Goal: Task Accomplishment & Management: Manage account settings

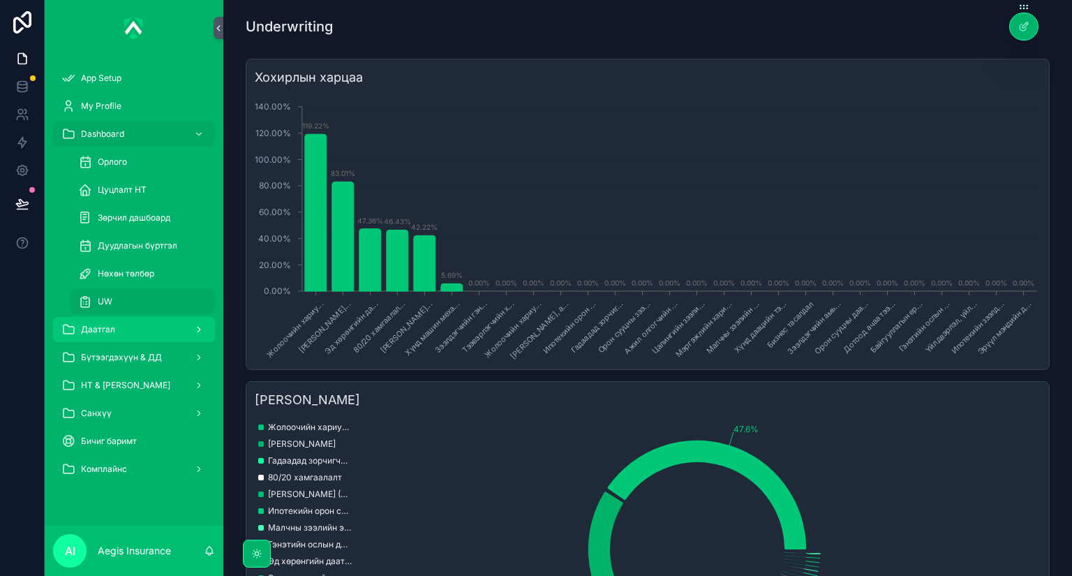
click at [127, 334] on div "Даатгал" at bounding box center [133, 329] width 145 height 22
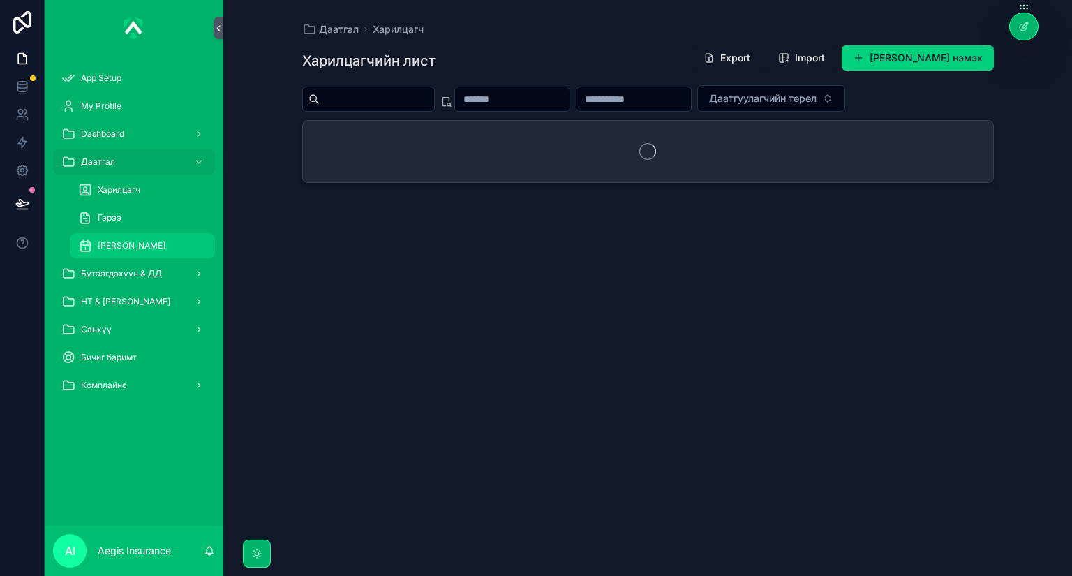
click at [145, 251] on div "[PERSON_NAME]" at bounding box center [142, 246] width 128 height 22
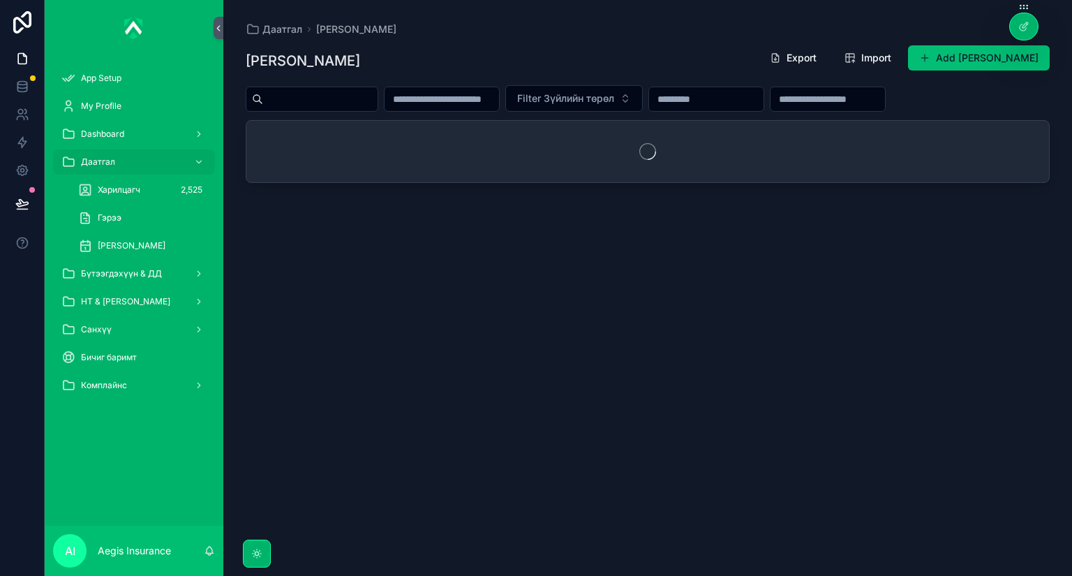
click at [933, 63] on button "Add Зүйлийн дэлгэрэнгүй" at bounding box center [979, 57] width 142 height 25
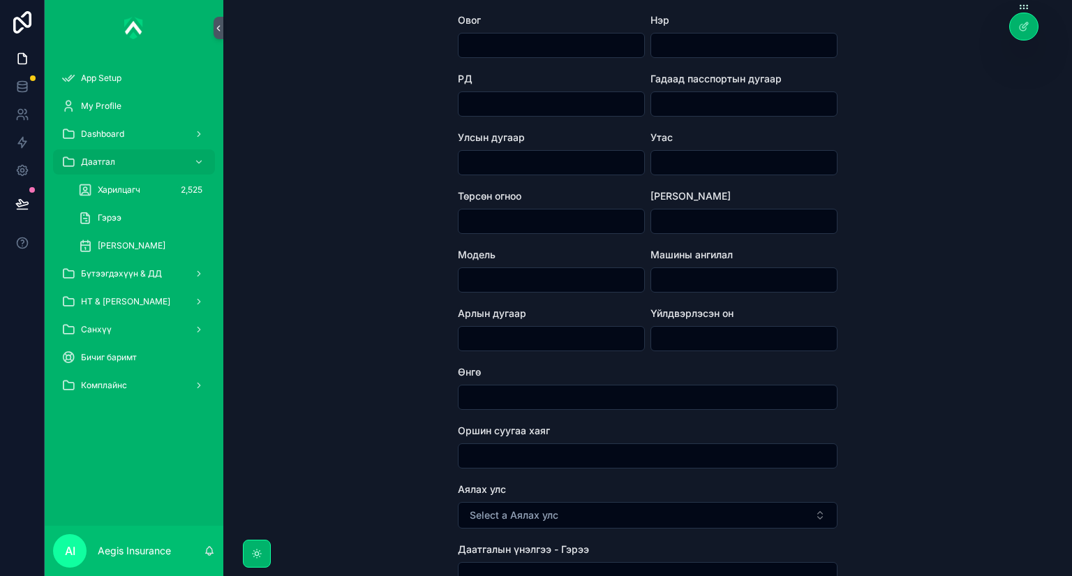
scroll to position [112, 0]
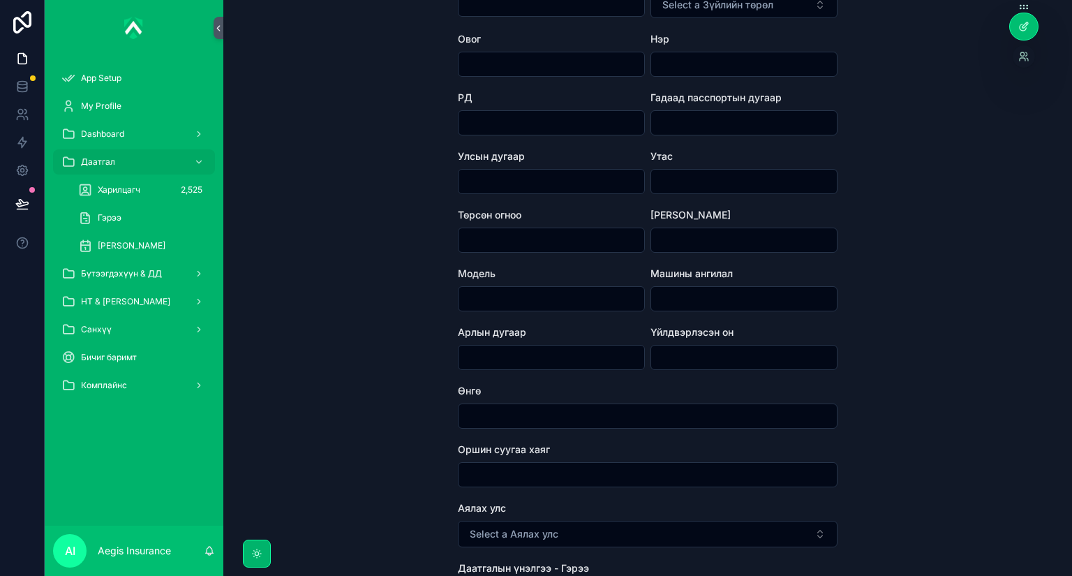
click at [1028, 31] on icon at bounding box center [1024, 26] width 11 height 11
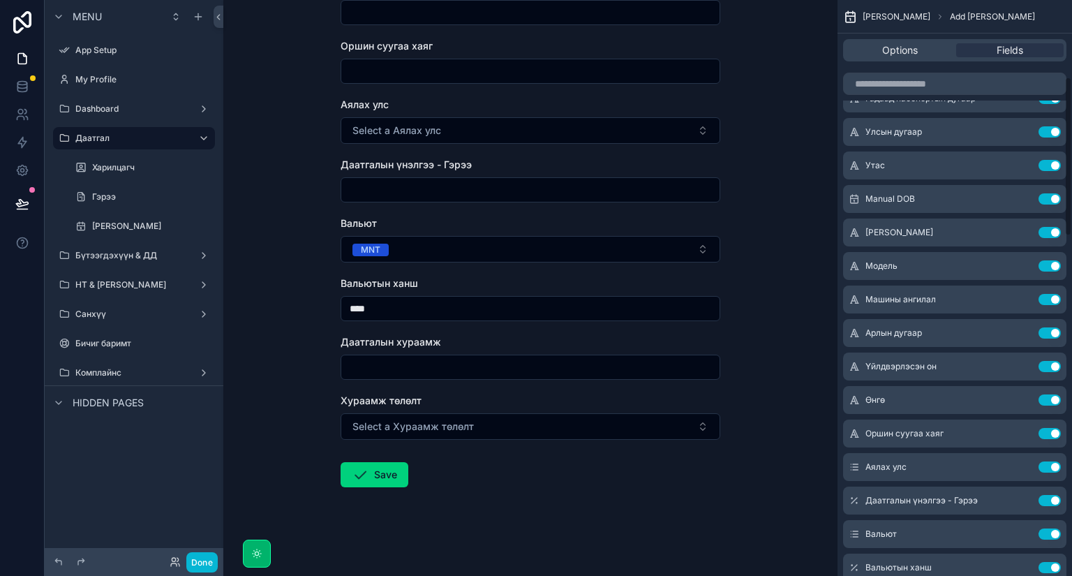
scroll to position [0, 0]
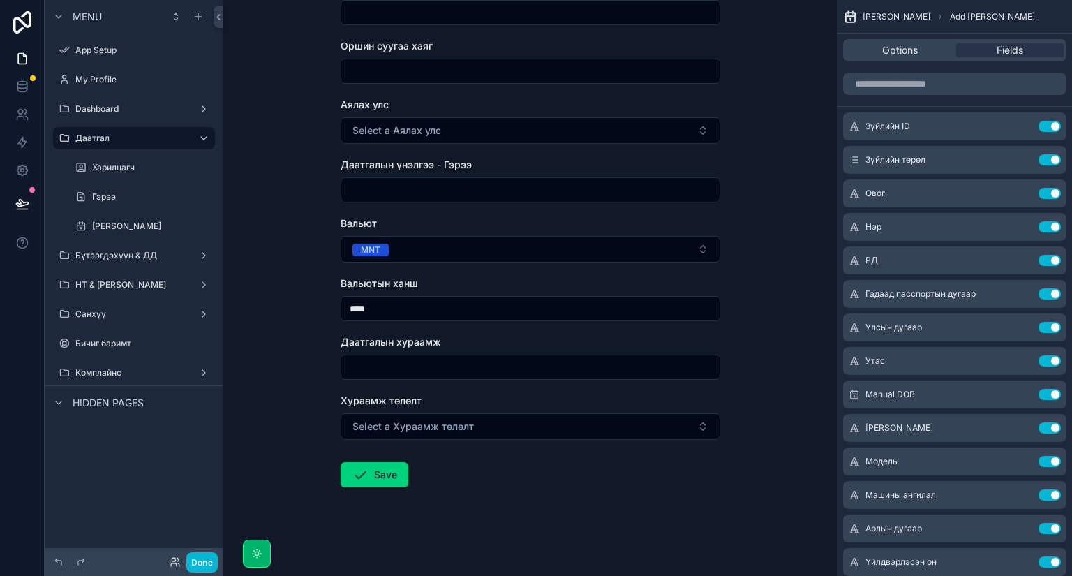
click at [928, 97] on div "scrollable content" at bounding box center [955, 84] width 235 height 34
click at [938, 87] on input "scrollable content" at bounding box center [954, 84] width 223 height 22
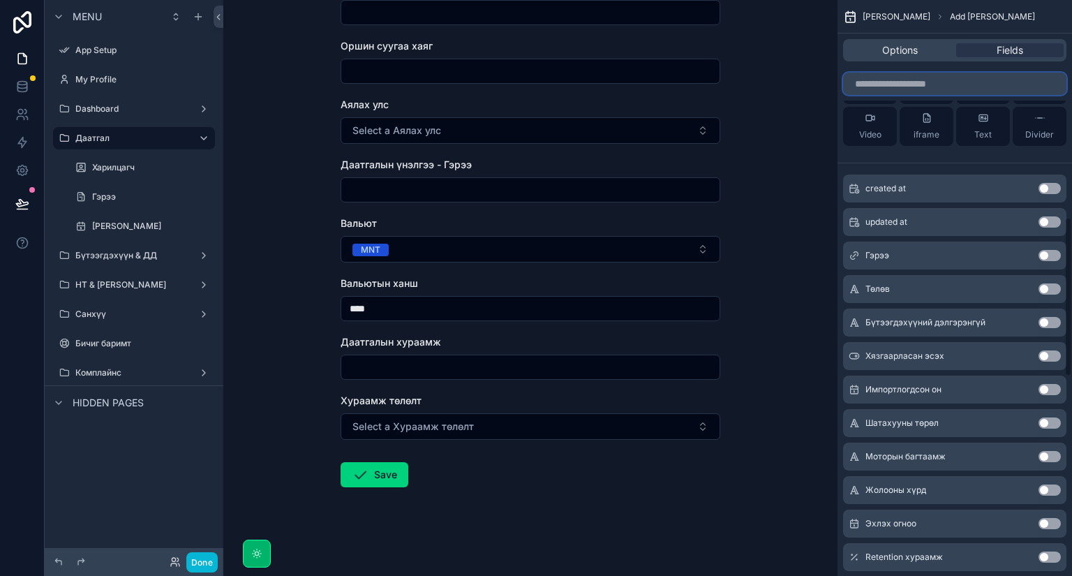
scroll to position [838, 0]
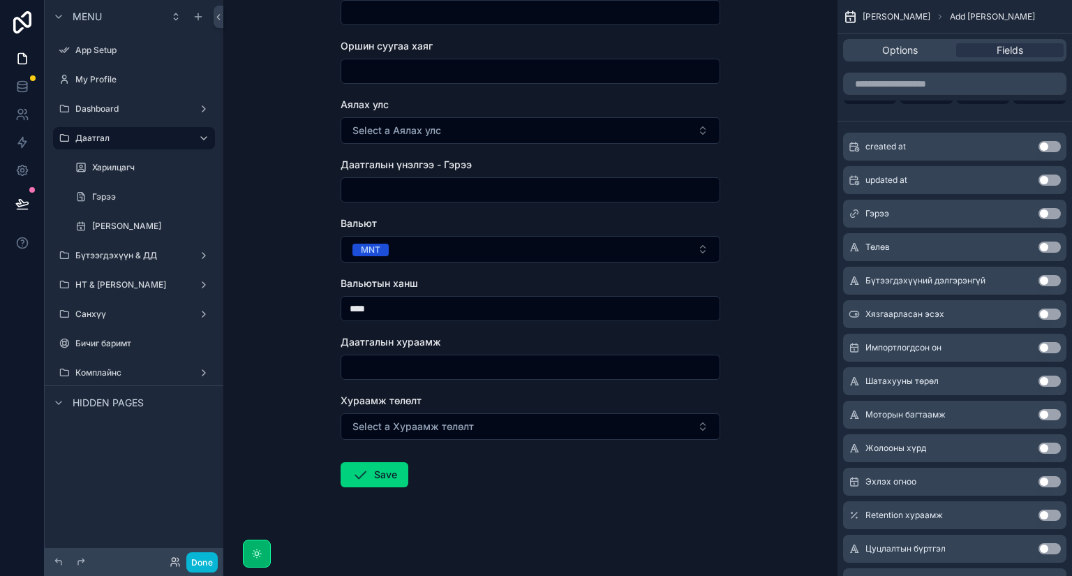
click at [1049, 212] on button "Use setting" at bounding box center [1050, 213] width 22 height 11
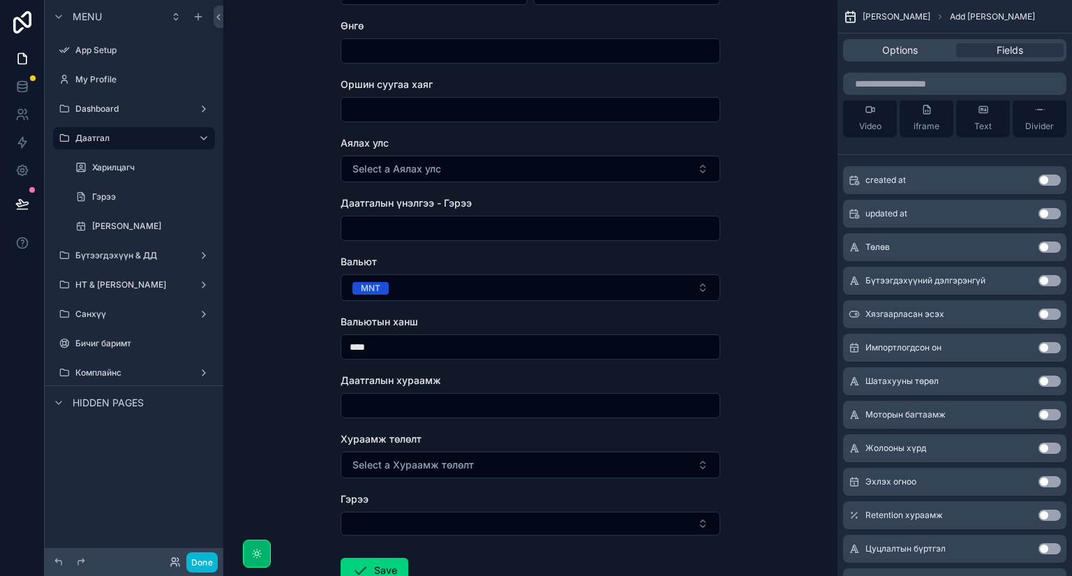
scroll to position [572, 0]
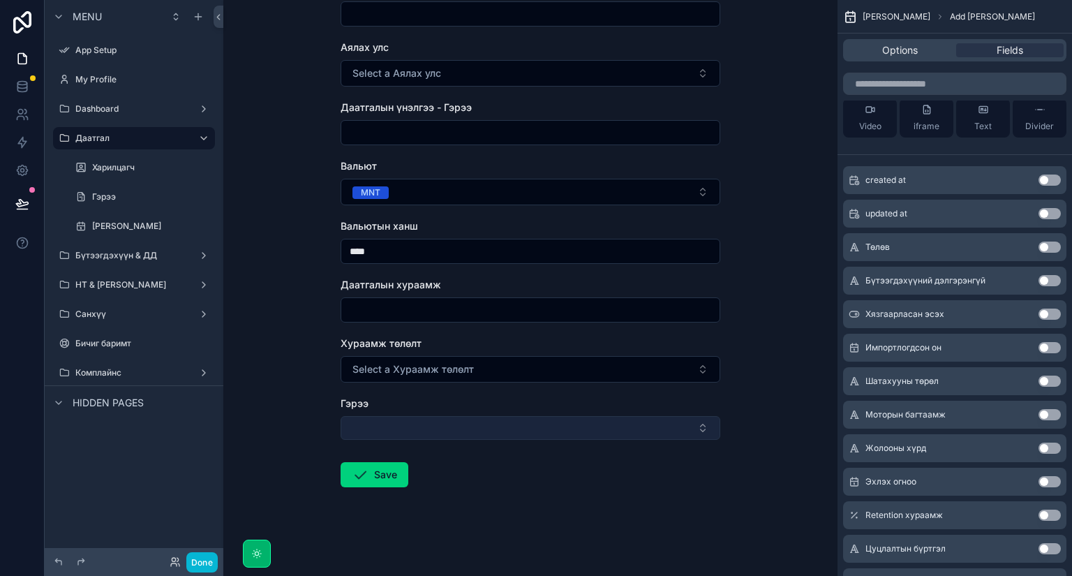
click at [676, 432] on button "Select Button" at bounding box center [531, 428] width 380 height 24
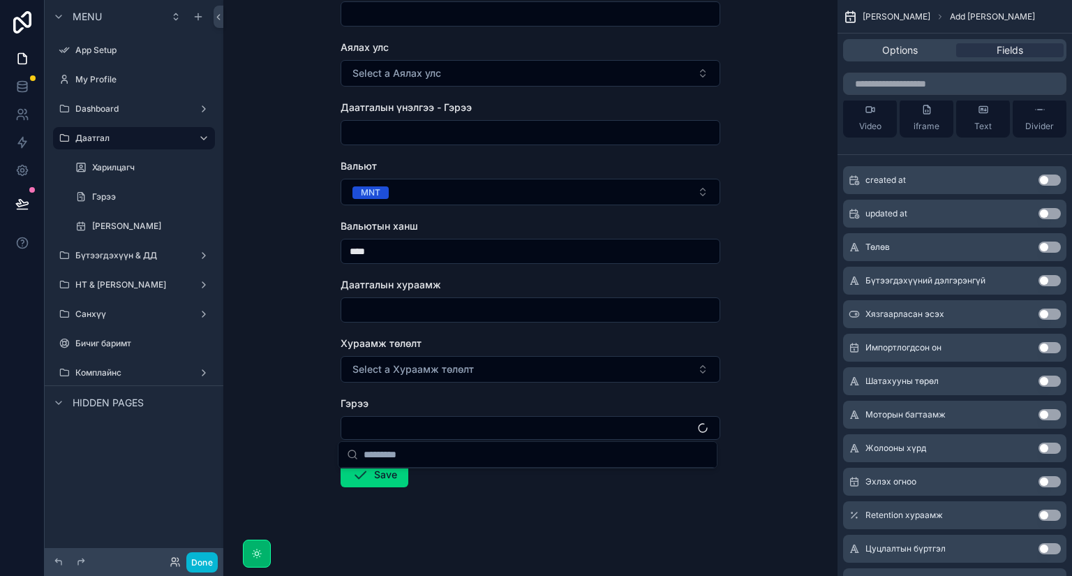
click at [762, 397] on div "Зүйлийн дэлгэрэнгүй Add Зүйлийн дэлгэрэнгүй Add Зүйлийн дэлгэрэнгүй Зүйлийн ID …" at bounding box center [530, 288] width 614 height 576
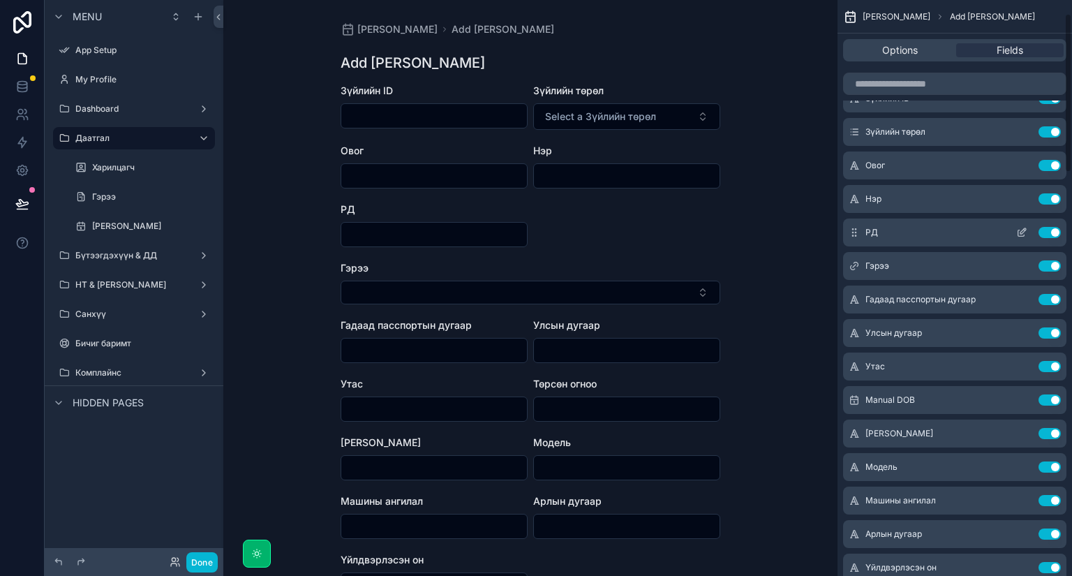
scroll to position [0, 0]
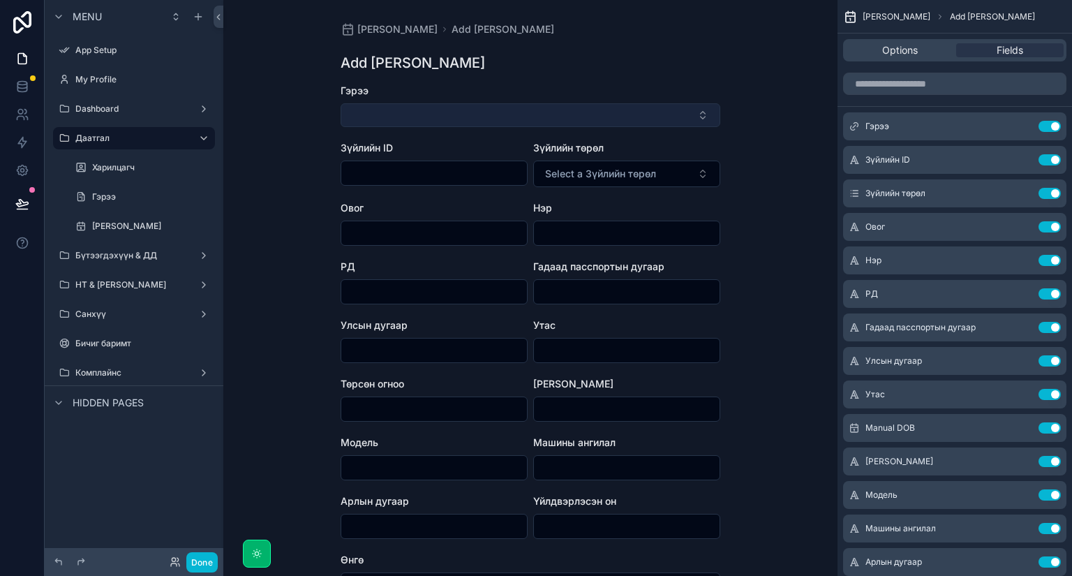
click at [634, 113] on button "Select Button" at bounding box center [531, 115] width 380 height 24
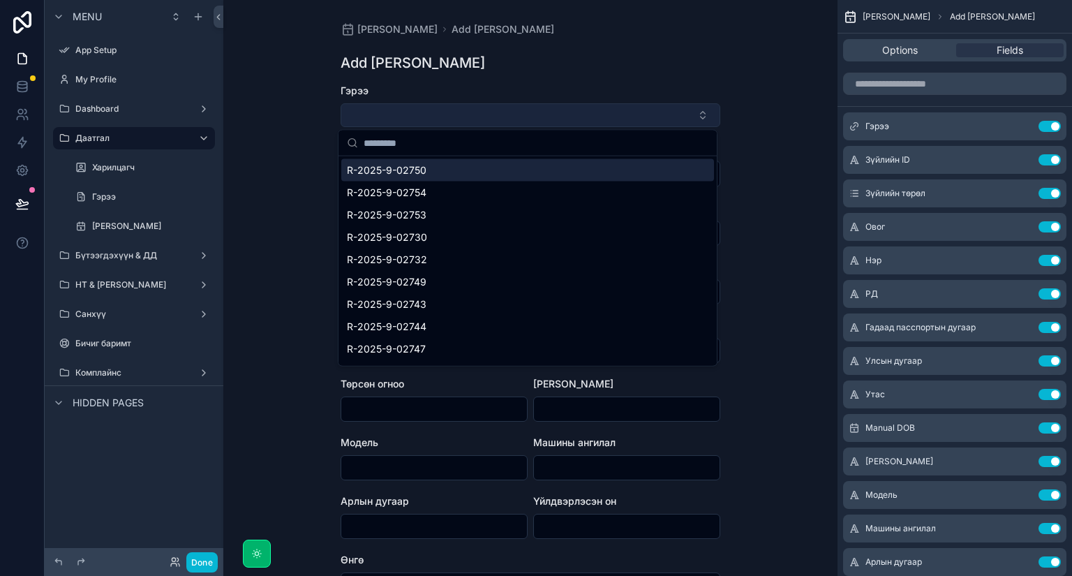
click at [634, 113] on button "Select Button" at bounding box center [531, 115] width 380 height 24
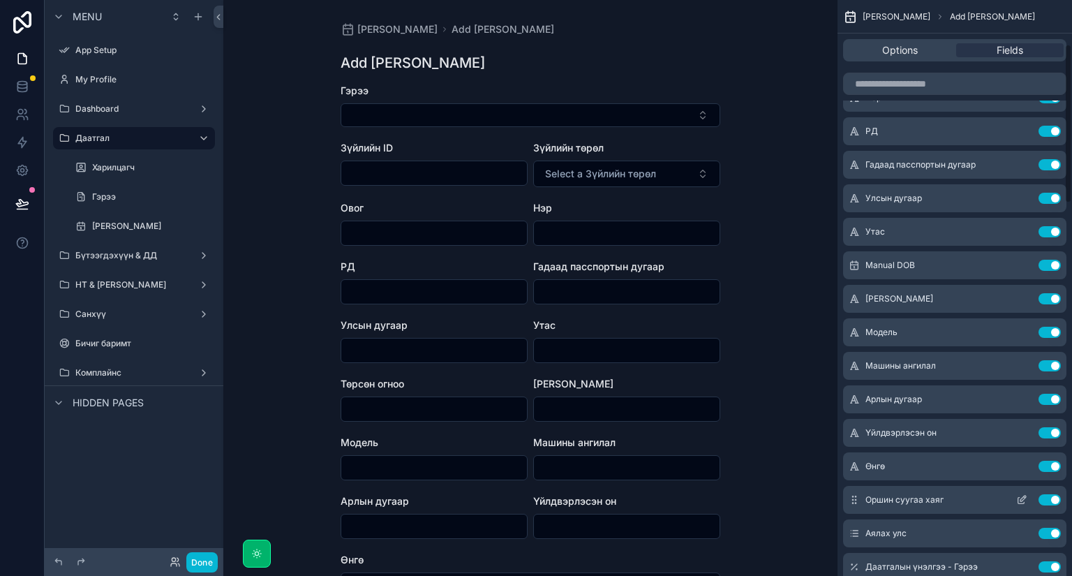
scroll to position [159, 0]
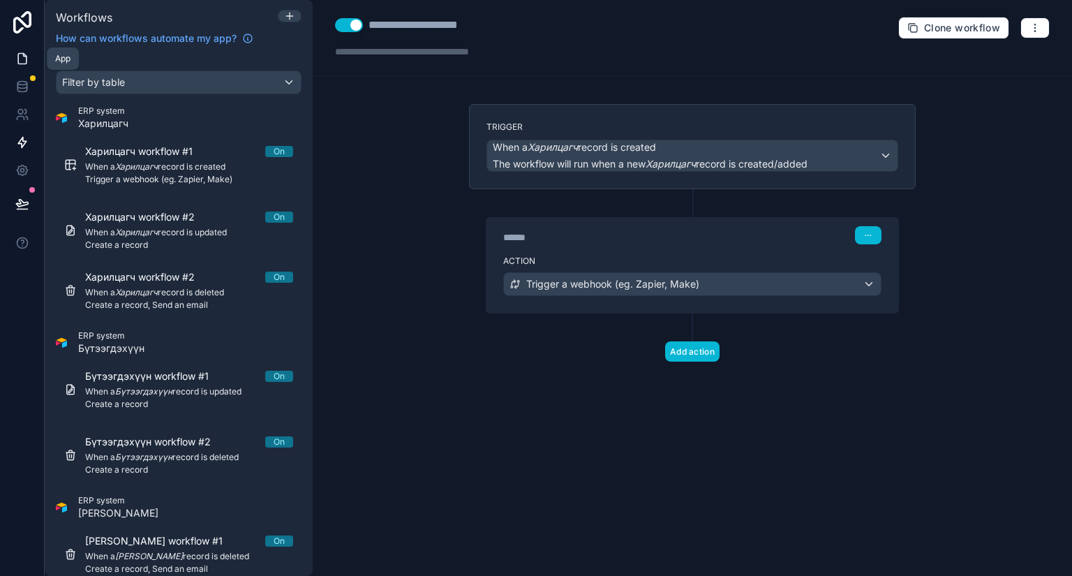
click at [34, 61] on link at bounding box center [22, 59] width 44 height 28
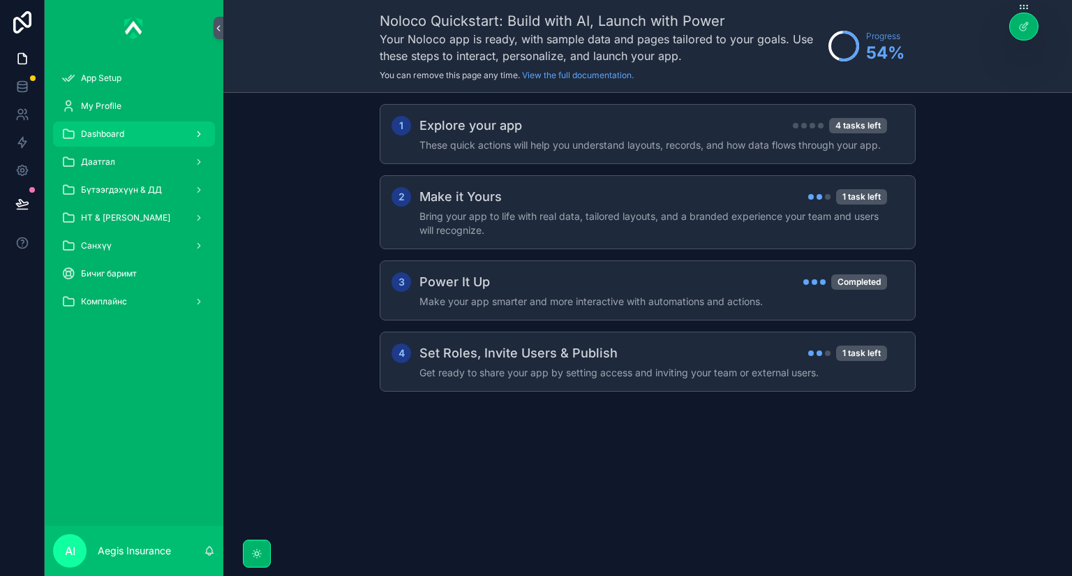
click at [131, 128] on div "Dashboard" at bounding box center [133, 134] width 145 height 22
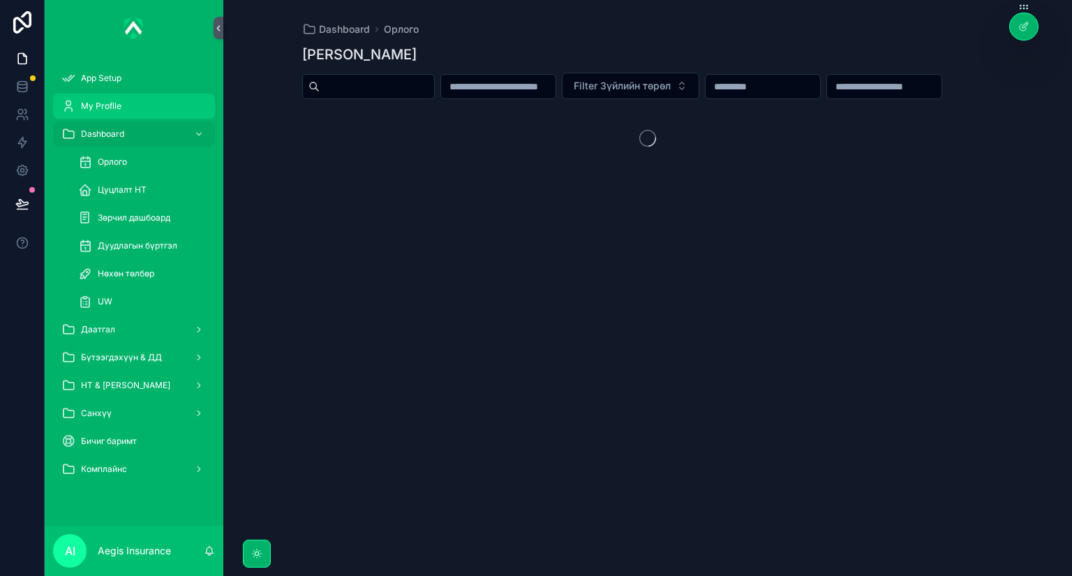
click at [132, 113] on div "My Profile" at bounding box center [133, 106] width 145 height 22
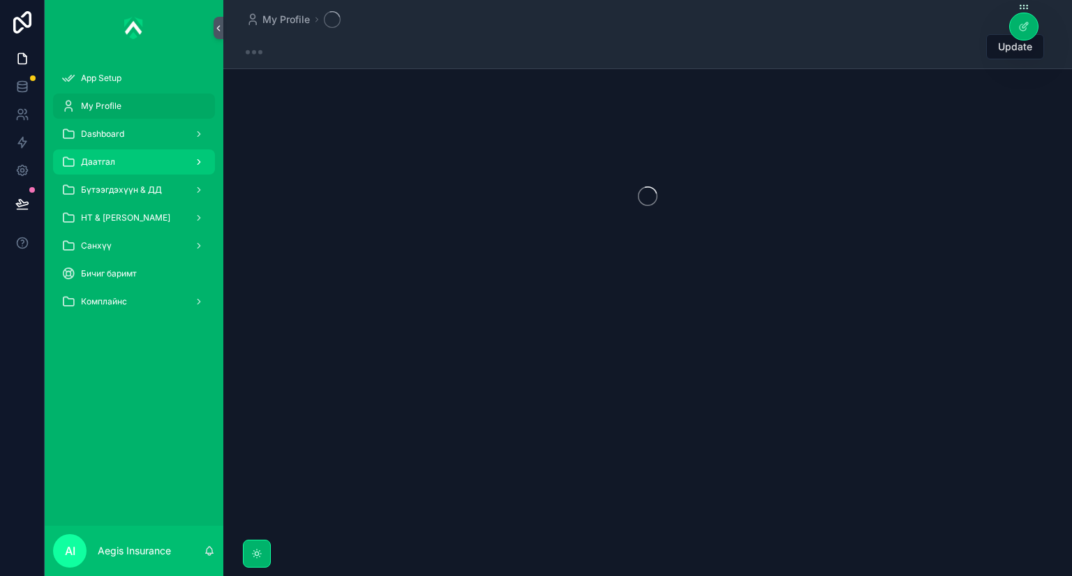
click at [132, 152] on div "Даатгал" at bounding box center [133, 162] width 145 height 22
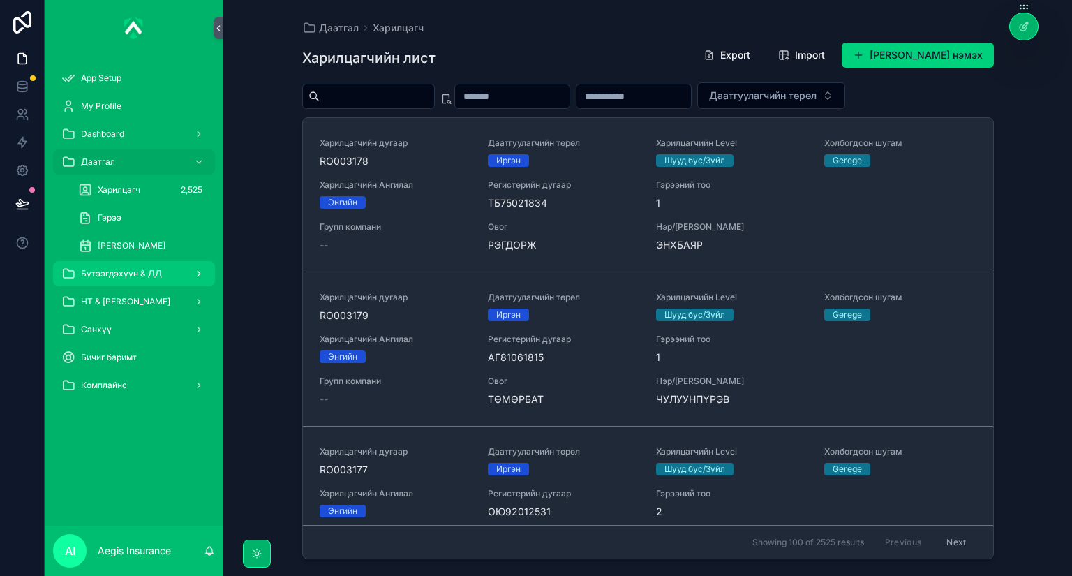
click at [131, 272] on span "Бүтээгдэхүүн & ДД" at bounding box center [121, 273] width 81 height 11
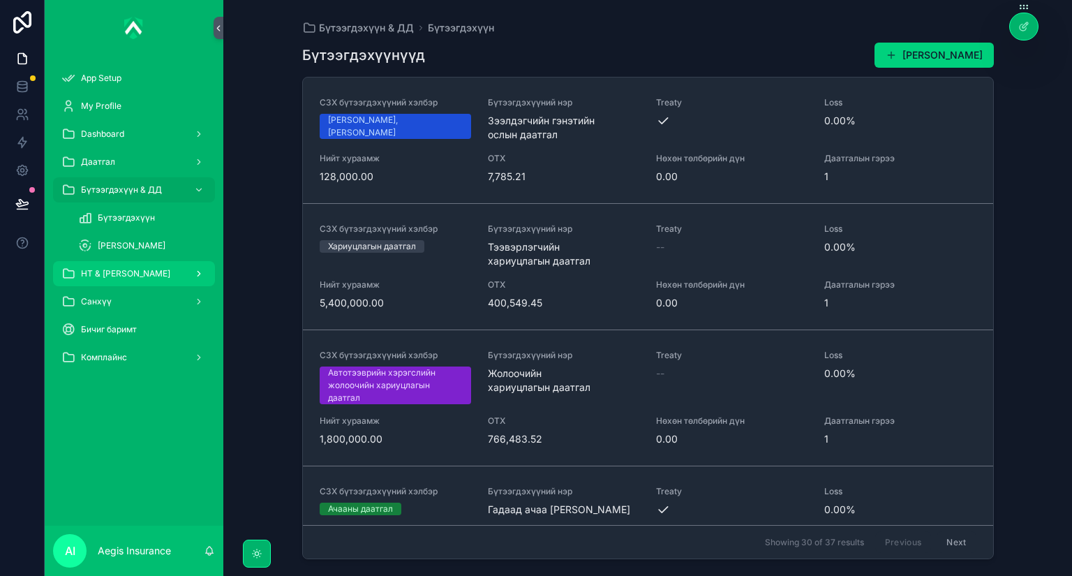
click at [139, 276] on span "НТ & [PERSON_NAME]" at bounding box center [125, 273] width 89 height 11
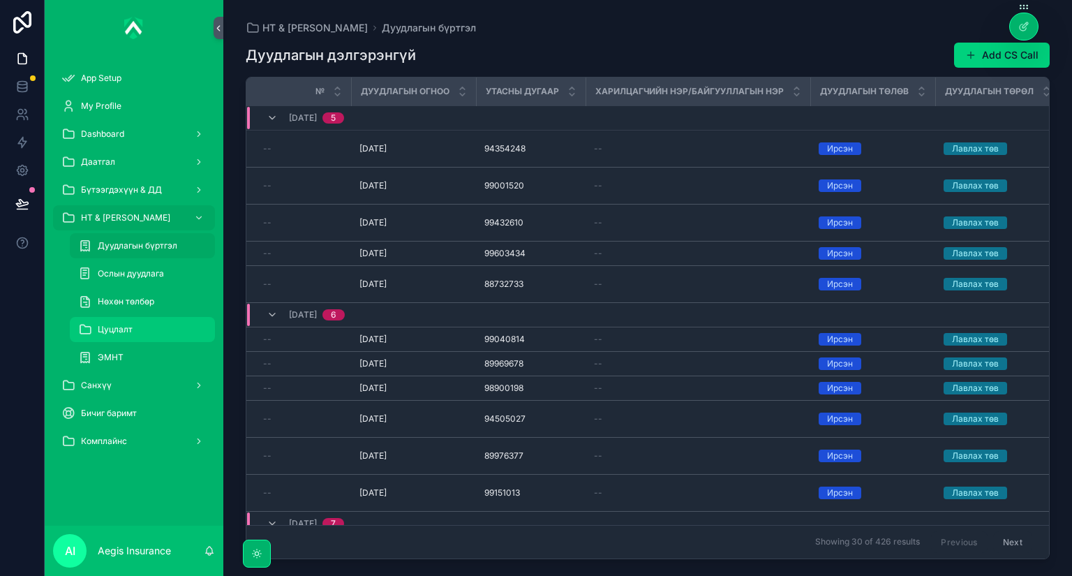
click at [130, 324] on span "Цуцлалт" at bounding box center [115, 329] width 35 height 11
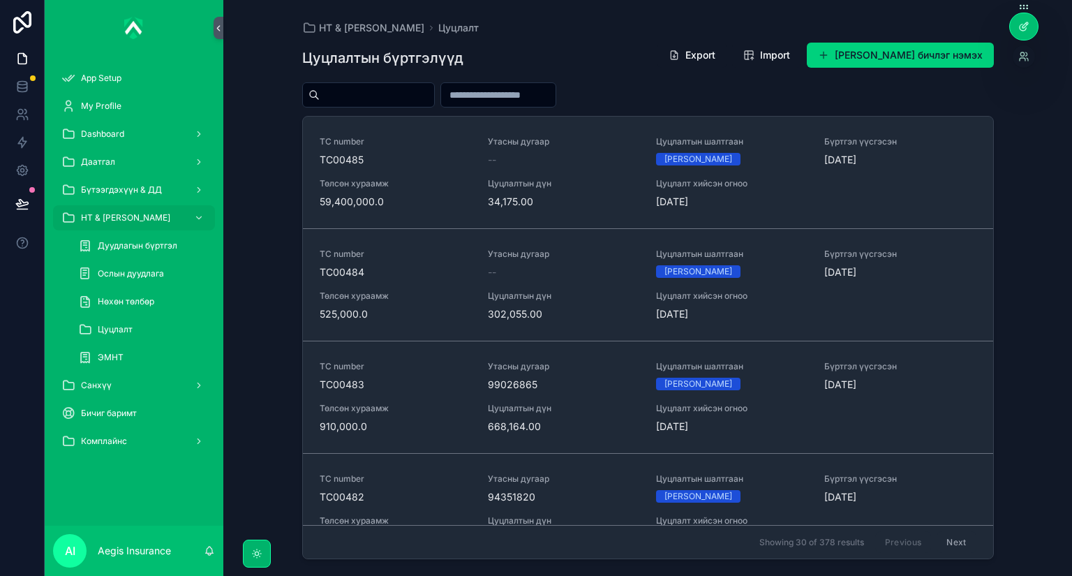
click at [1027, 31] on icon at bounding box center [1024, 26] width 11 height 11
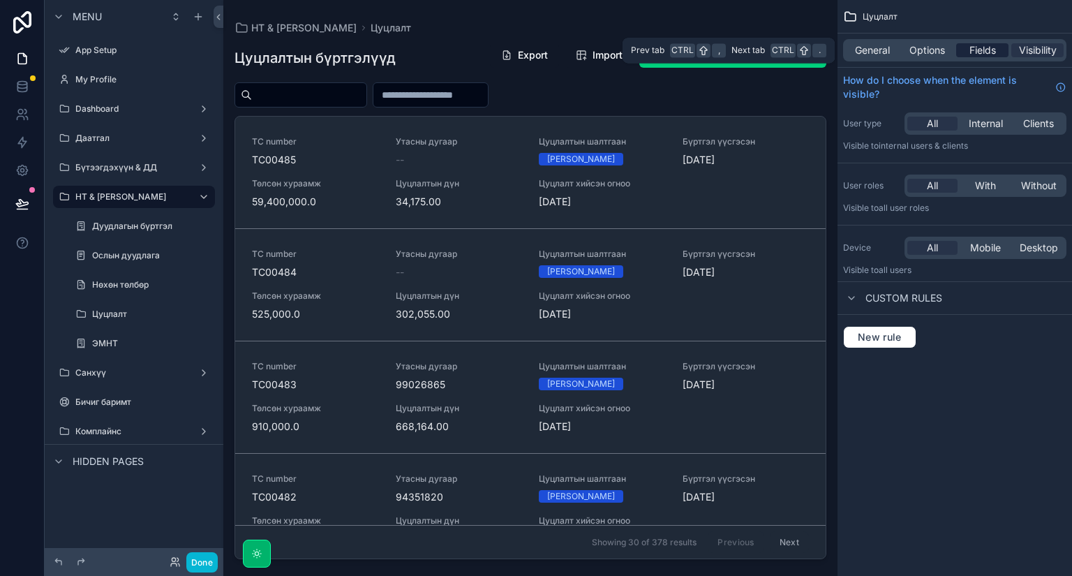
click at [978, 50] on span "Fields" at bounding box center [983, 50] width 27 height 14
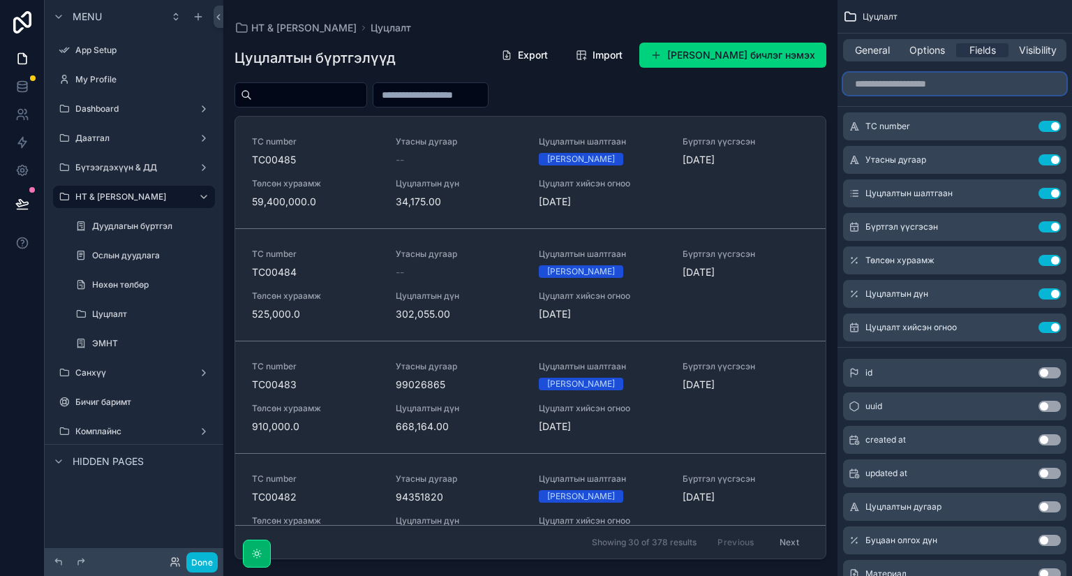
click at [922, 87] on input "scrollable content" at bounding box center [954, 84] width 223 height 22
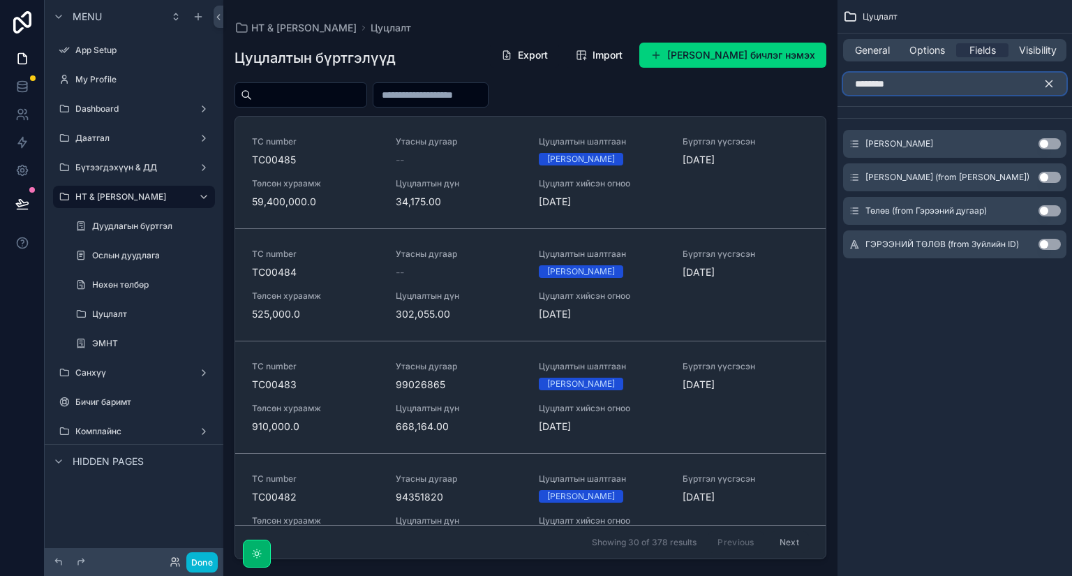
type input "********"
click at [1043, 87] on icon "scrollable content" at bounding box center [1049, 83] width 13 height 13
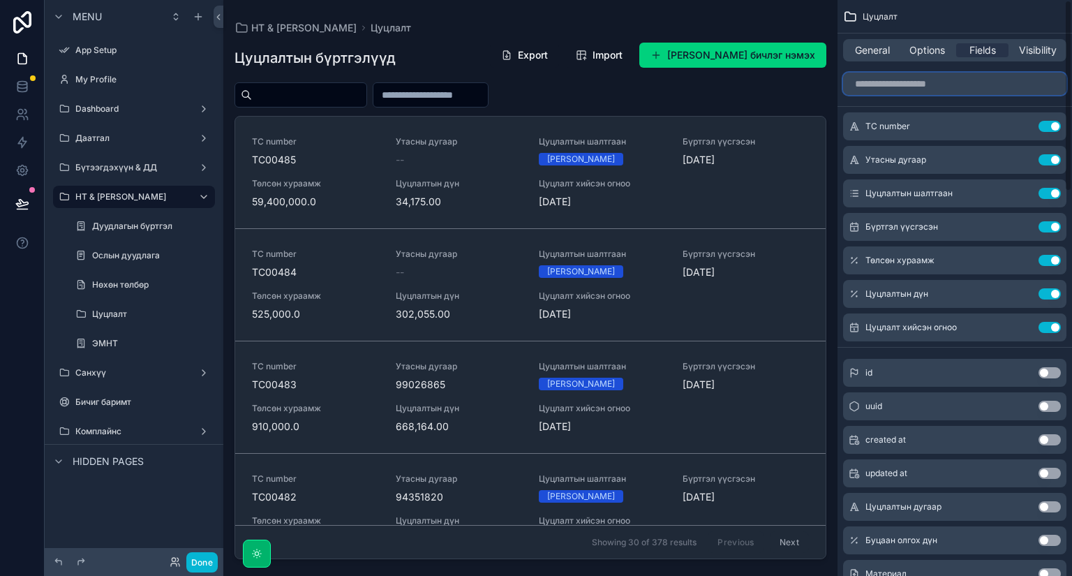
click at [966, 90] on input "scrollable content" at bounding box center [954, 84] width 223 height 22
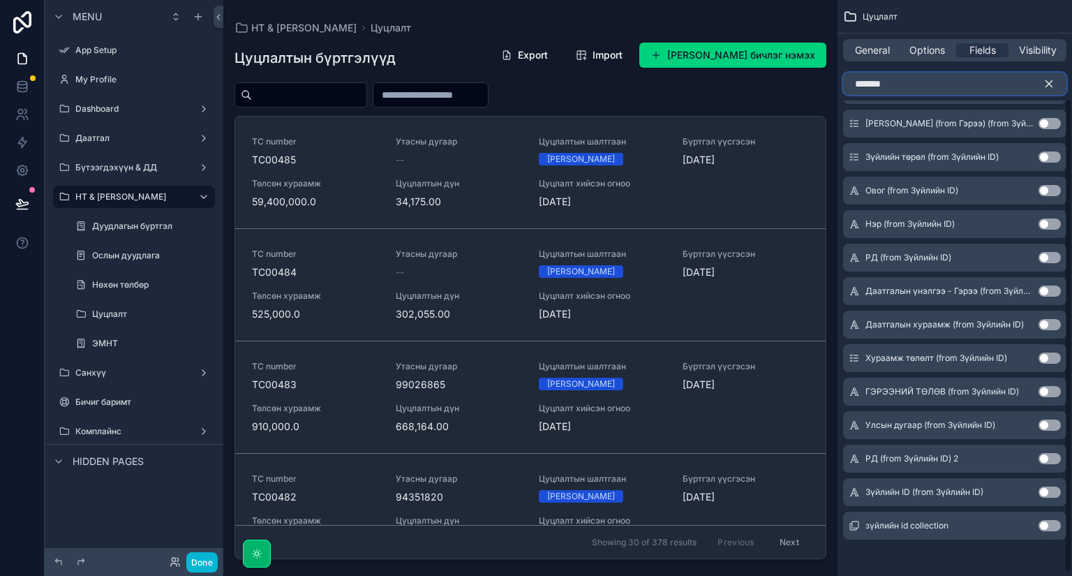
scroll to position [123, 0]
type input "*******"
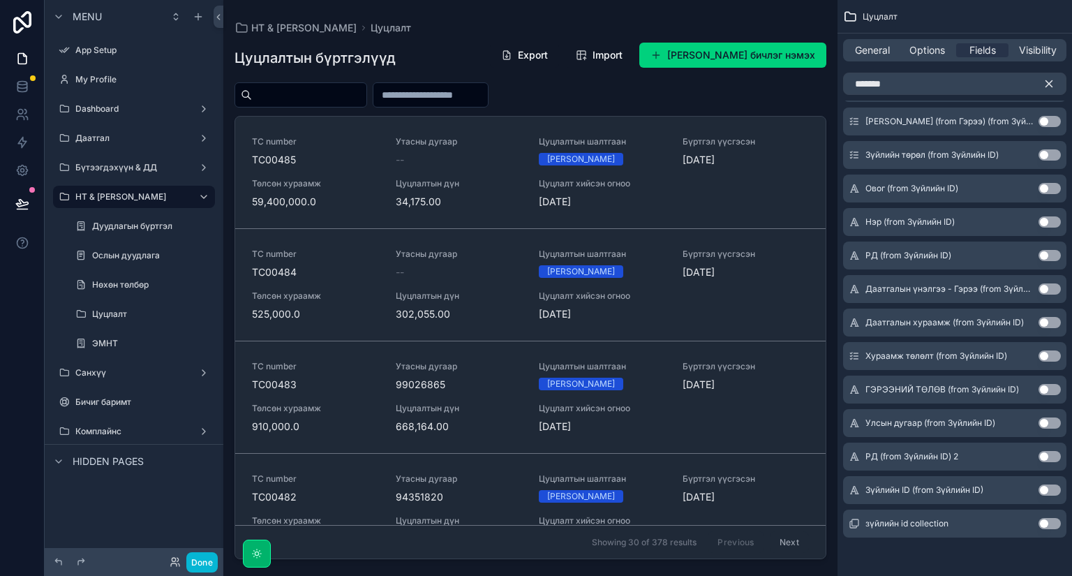
click at [1047, 491] on button "Use setting" at bounding box center [1050, 489] width 22 height 11
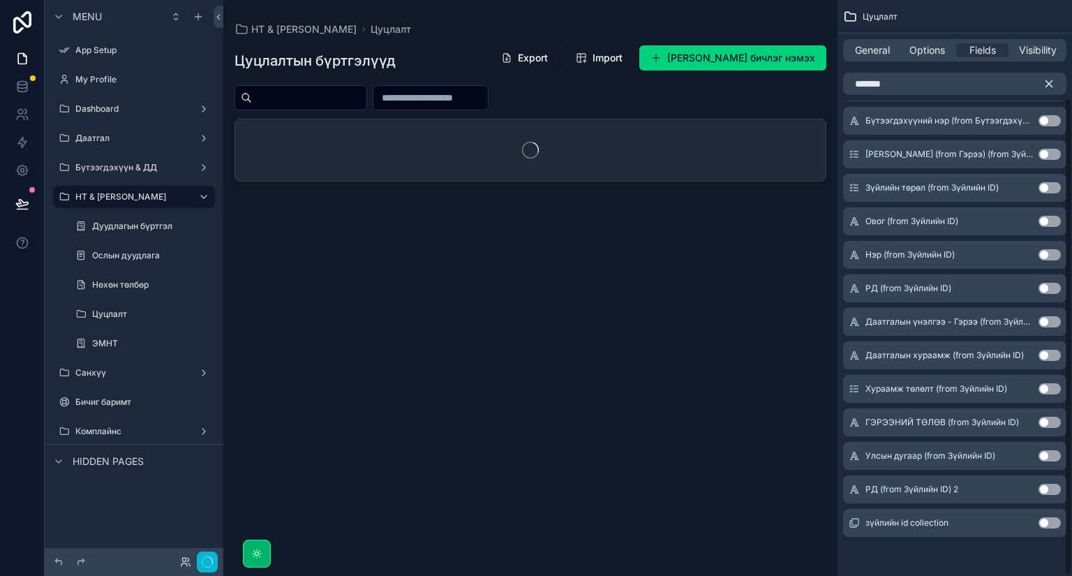
scroll to position [117, 0]
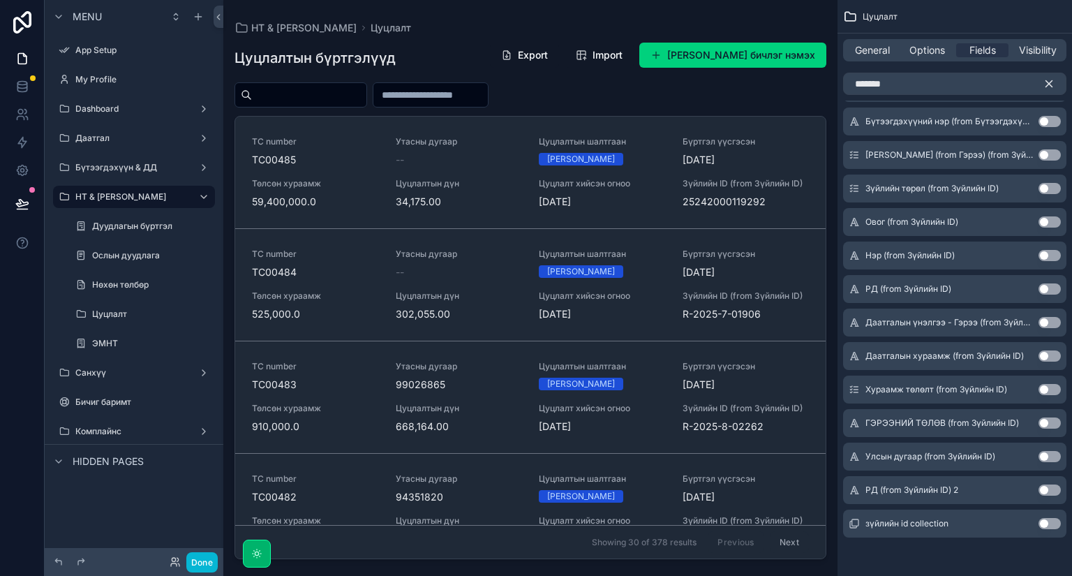
click at [368, 95] on div "scrollable content" at bounding box center [530, 279] width 614 height 559
click at [346, 93] on input "scrollable content" at bounding box center [309, 95] width 114 height 20
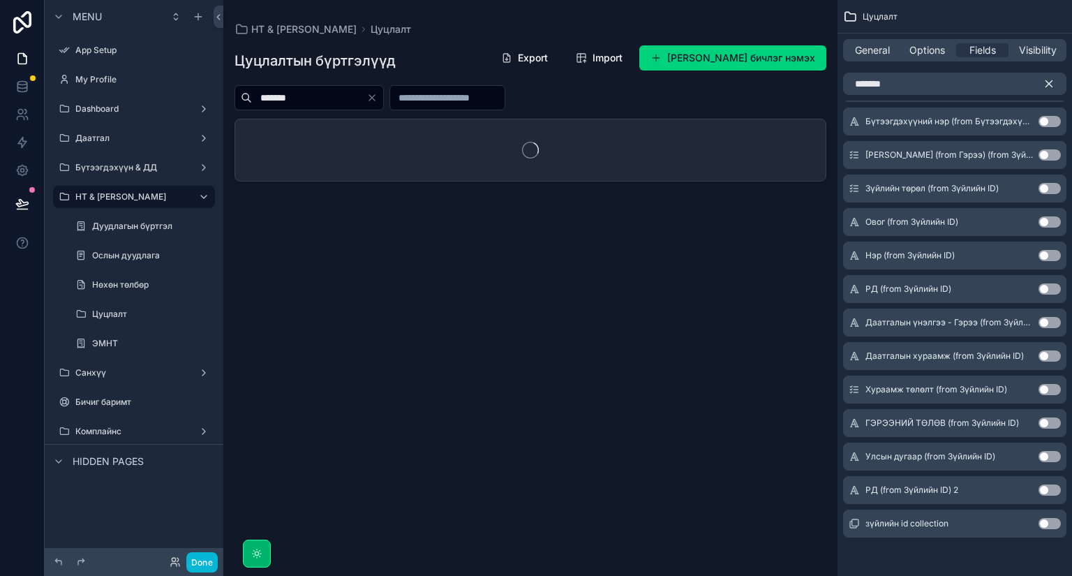
click at [349, 95] on input "*******" at bounding box center [309, 98] width 114 height 20
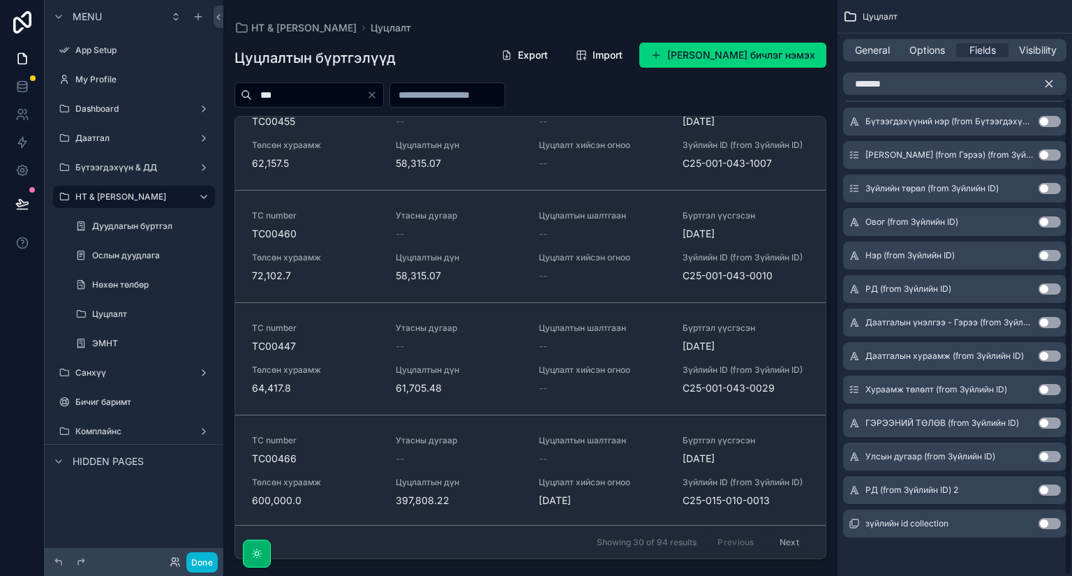
scroll to position [1117, 0]
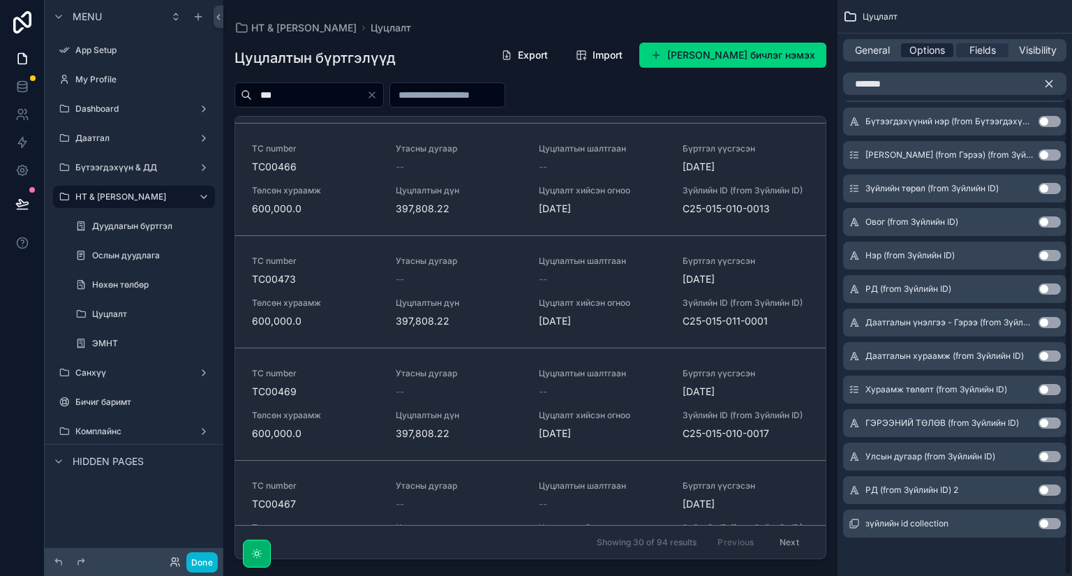
type input "***"
click at [931, 48] on span "Options" at bounding box center [928, 50] width 36 height 14
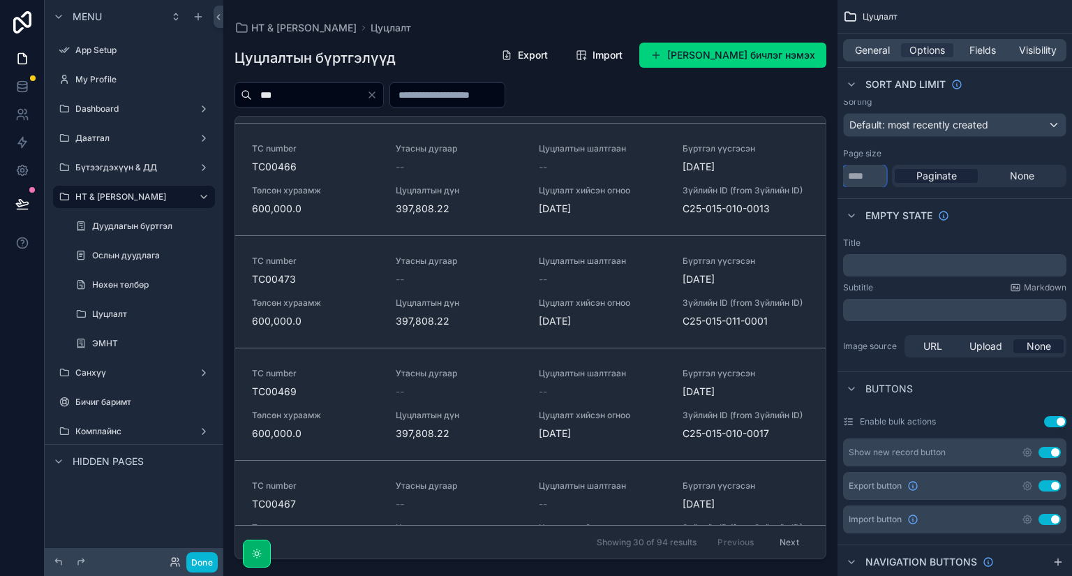
click at [866, 172] on input "**" at bounding box center [864, 176] width 43 height 22
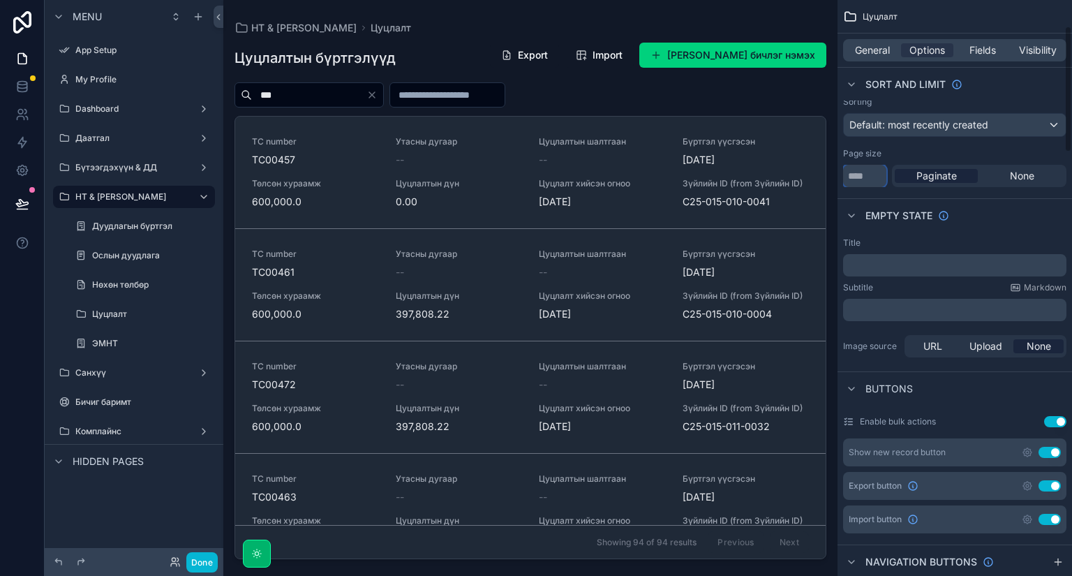
type input "****"
click at [797, 92] on div "***" at bounding box center [531, 94] width 592 height 25
click at [738, 22] on div "НТ & [PERSON_NAME]" at bounding box center [531, 27] width 592 height 11
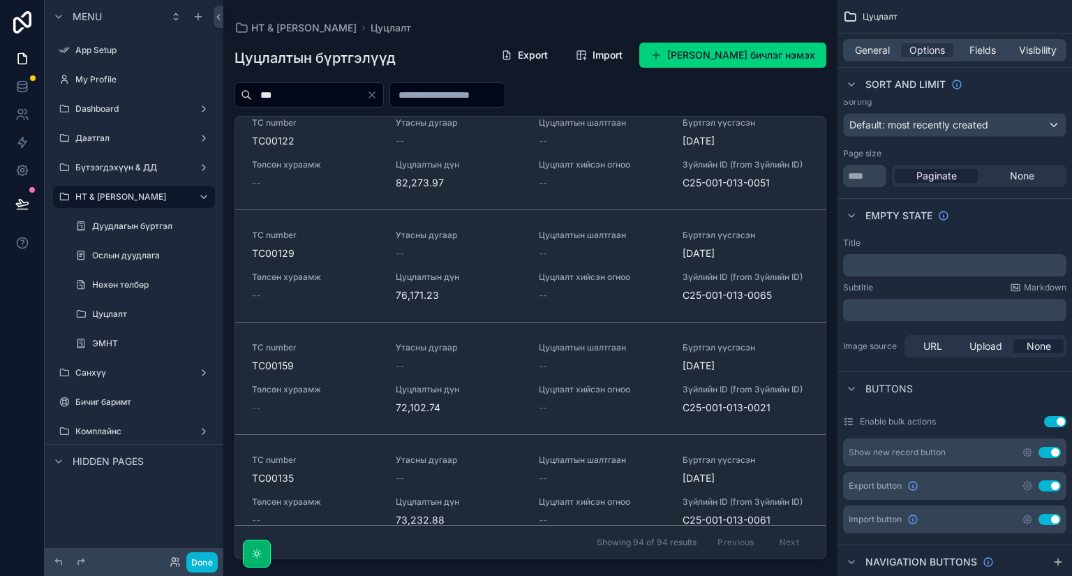
scroll to position [7435, 0]
click at [693, 16] on div "НТ & Үйлчилгээ Цуцлалт Цуцлалтын бүртгэлүүд Export Import Шинэ Цуцлалтын бичлэг…" at bounding box center [530, 279] width 614 height 559
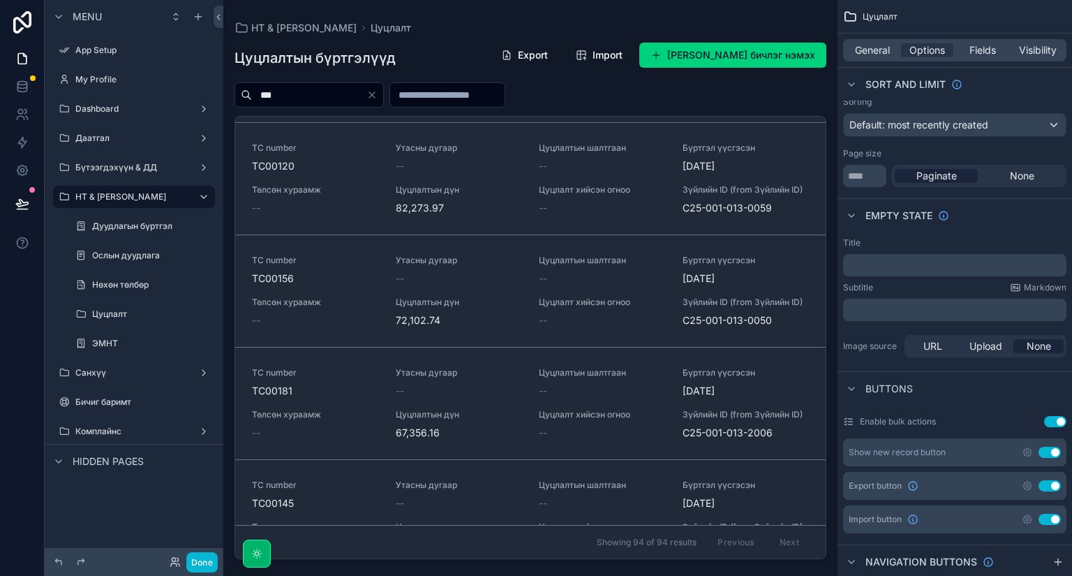
scroll to position [7916, 0]
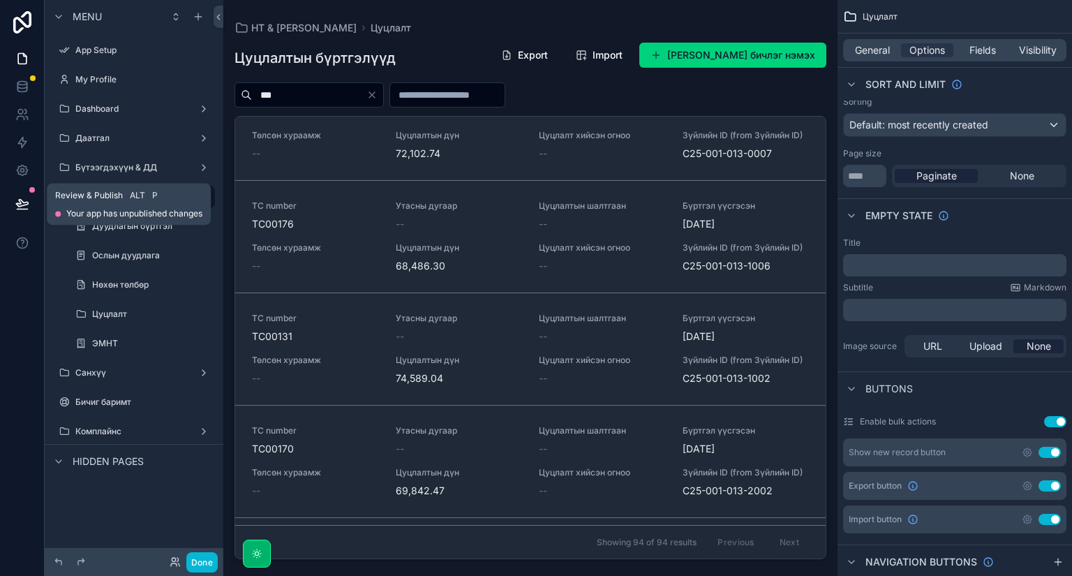
click at [21, 204] on icon at bounding box center [22, 203] width 12 height 7
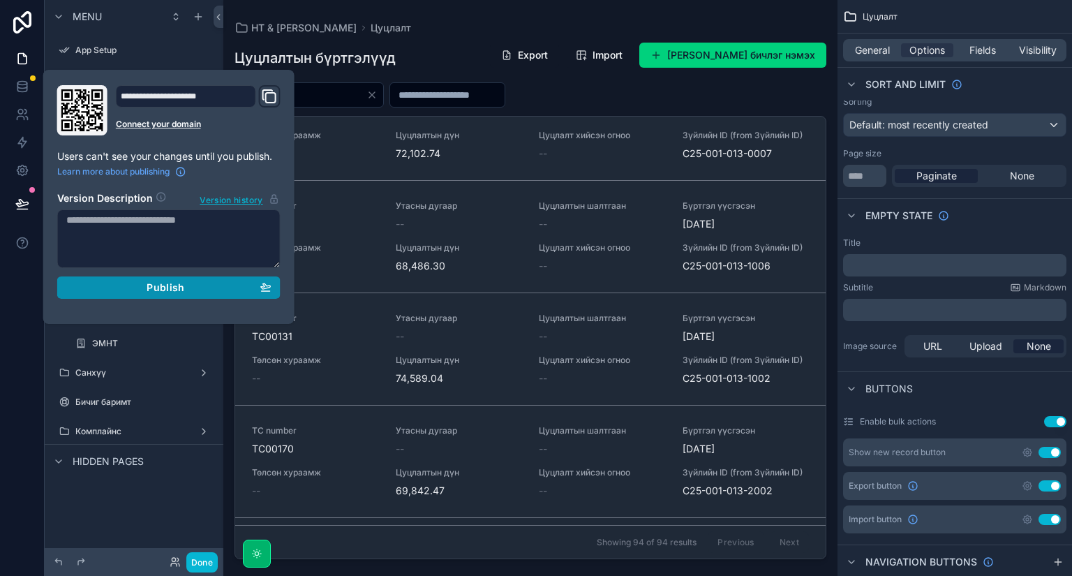
click at [154, 290] on span "Publish" at bounding box center [166, 287] width 38 height 13
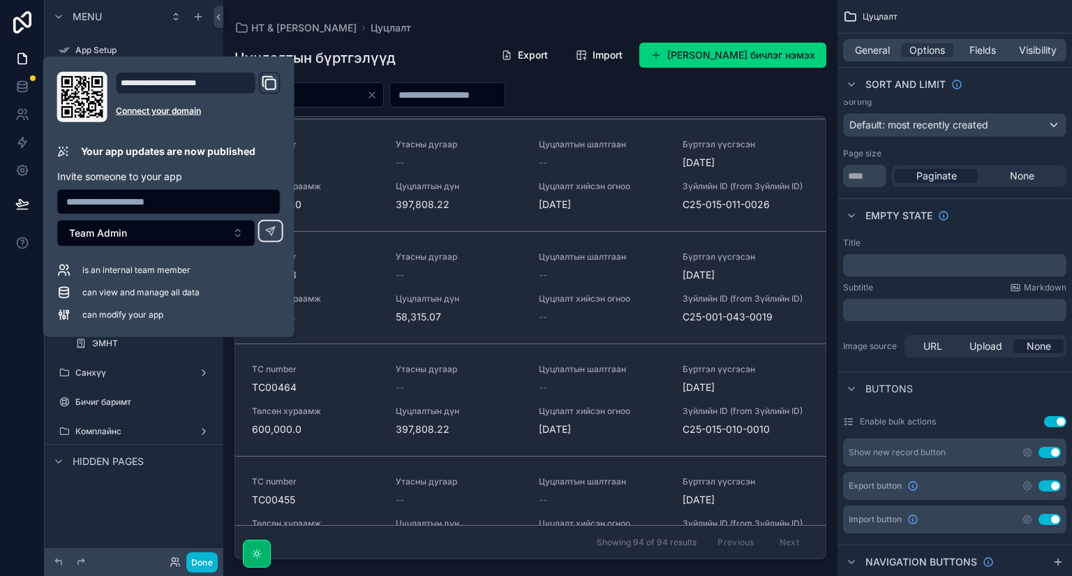
scroll to position [838, 0]
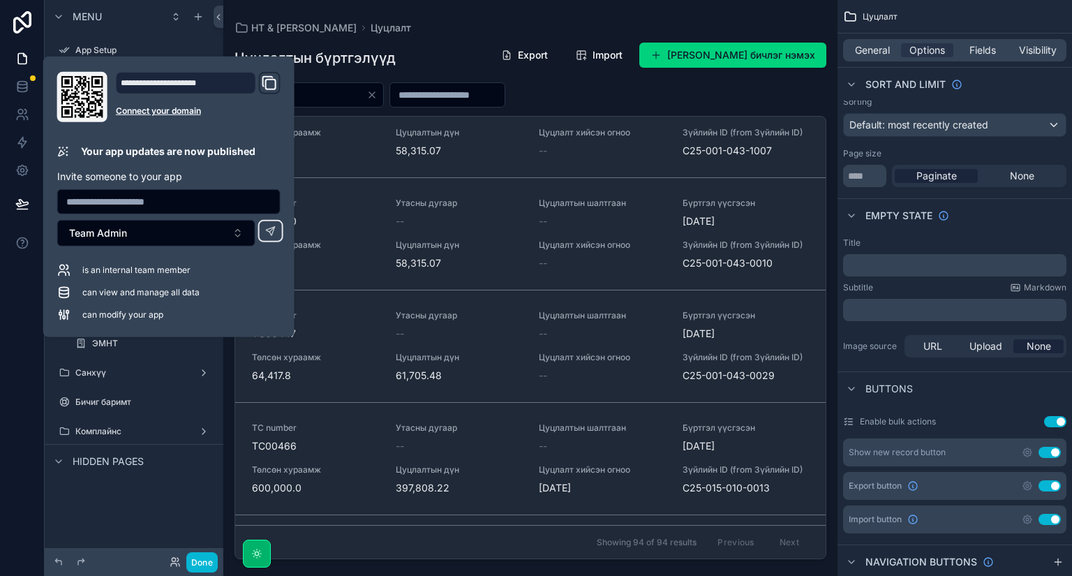
drag, startPoint x: 641, startPoint y: 91, endPoint x: 635, endPoint y: 81, distance: 11.3
click at [641, 91] on div "***" at bounding box center [531, 94] width 592 height 25
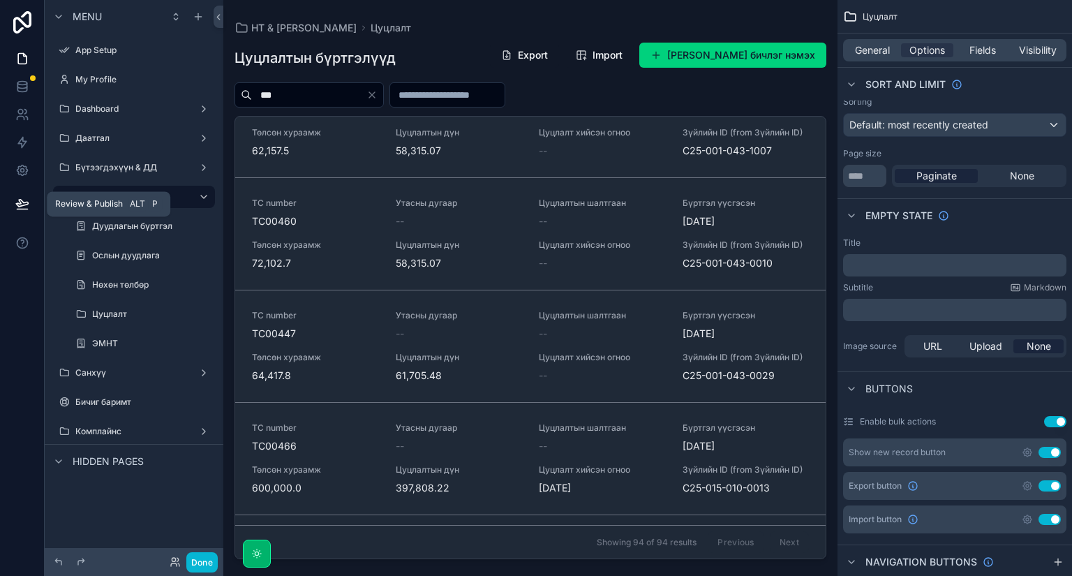
click at [22, 204] on icon at bounding box center [22, 204] width 14 height 14
click at [670, 93] on div "***" at bounding box center [531, 94] width 592 height 25
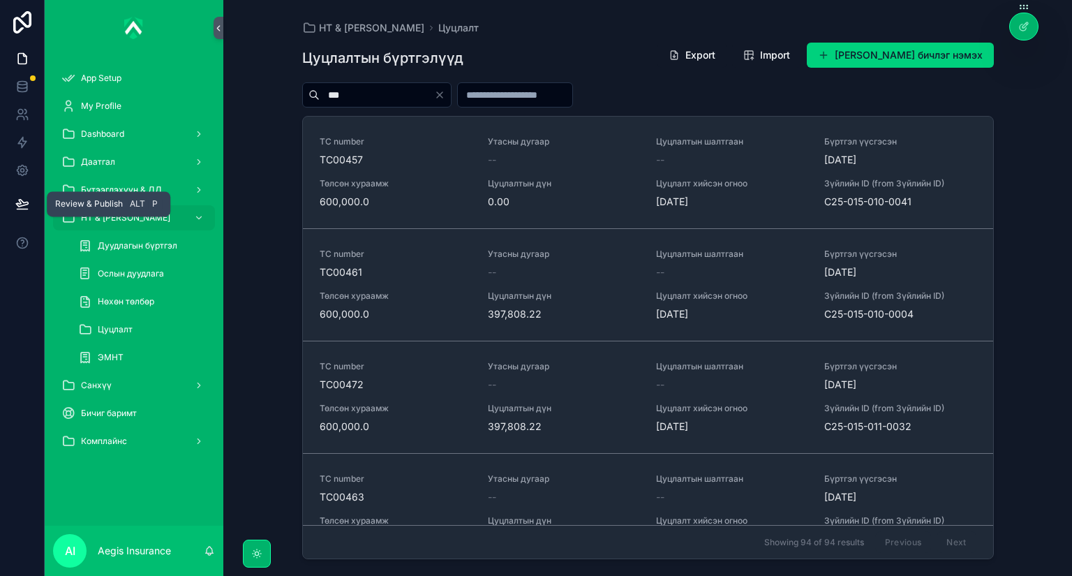
click at [17, 204] on icon at bounding box center [22, 203] width 12 height 7
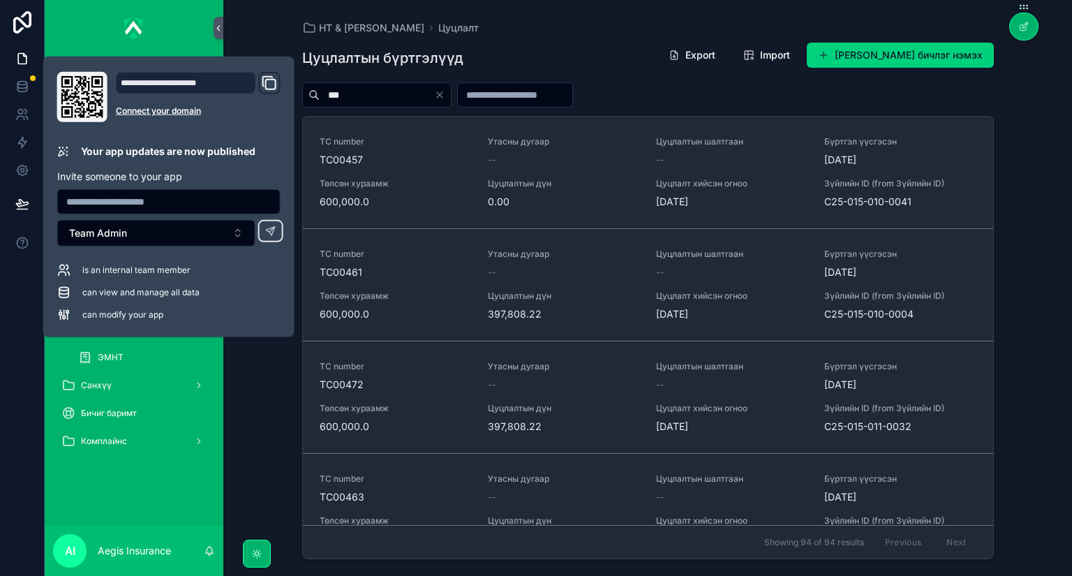
click at [746, 105] on div "***" at bounding box center [648, 94] width 692 height 25
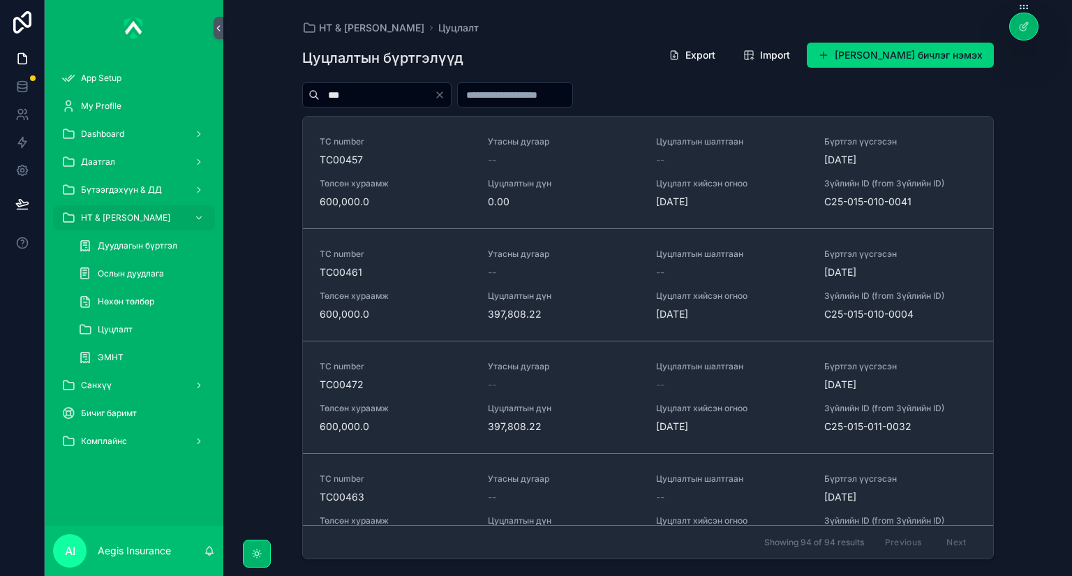
click at [720, 95] on div "***" at bounding box center [648, 94] width 692 height 25
click at [1028, 29] on icon at bounding box center [1024, 26] width 11 height 11
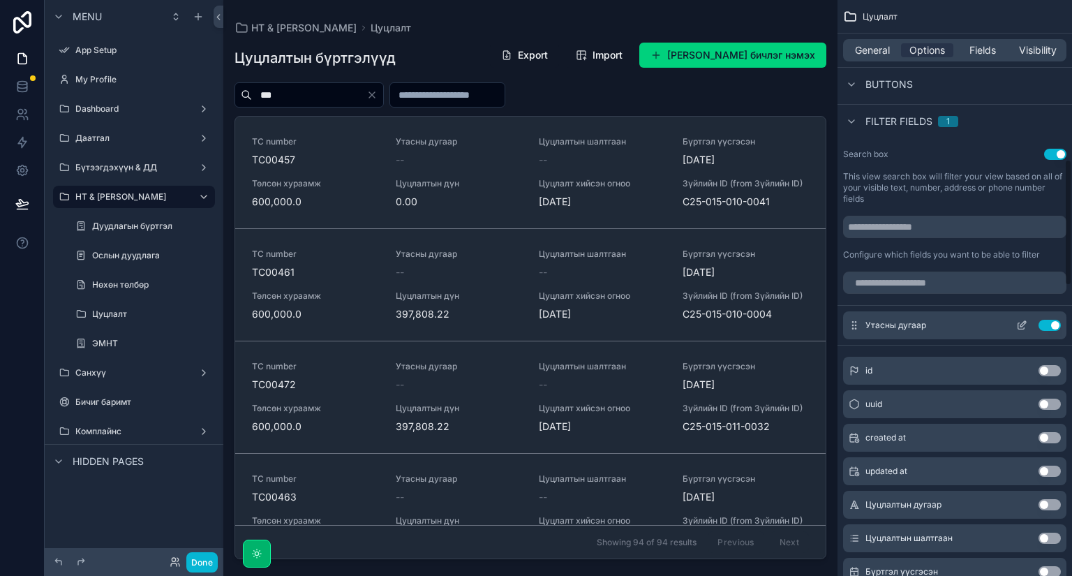
scroll to position [726, 0]
click at [949, 285] on input "scrollable content" at bounding box center [954, 282] width 223 height 22
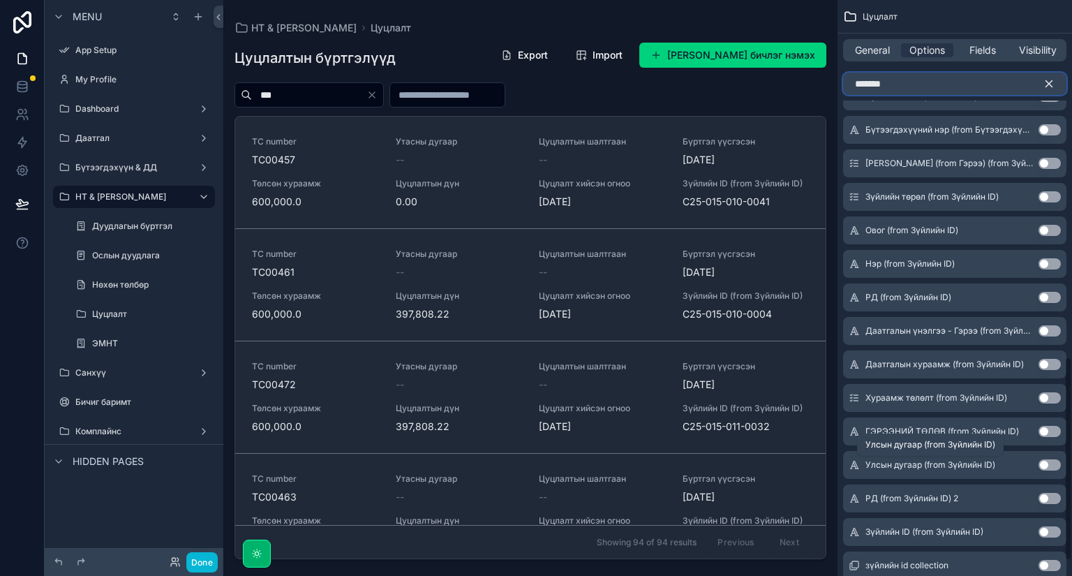
scroll to position [1047, 0]
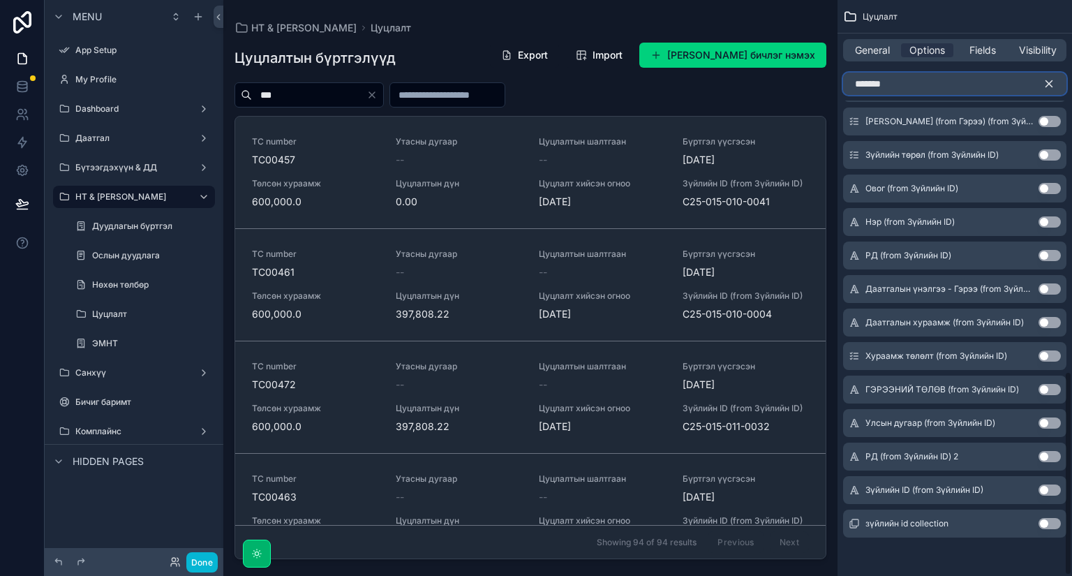
type input "*******"
click at [1046, 489] on button "Use setting" at bounding box center [1050, 489] width 22 height 11
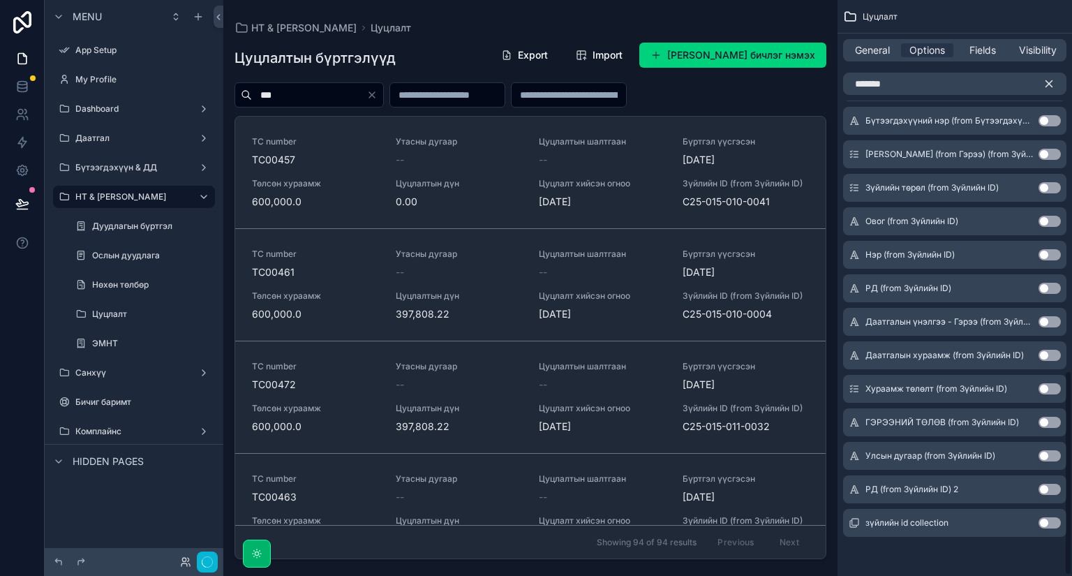
scroll to position [1042, 0]
click at [770, 84] on div "scrollable content" at bounding box center [530, 279] width 614 height 559
click at [20, 202] on icon at bounding box center [22, 203] width 12 height 7
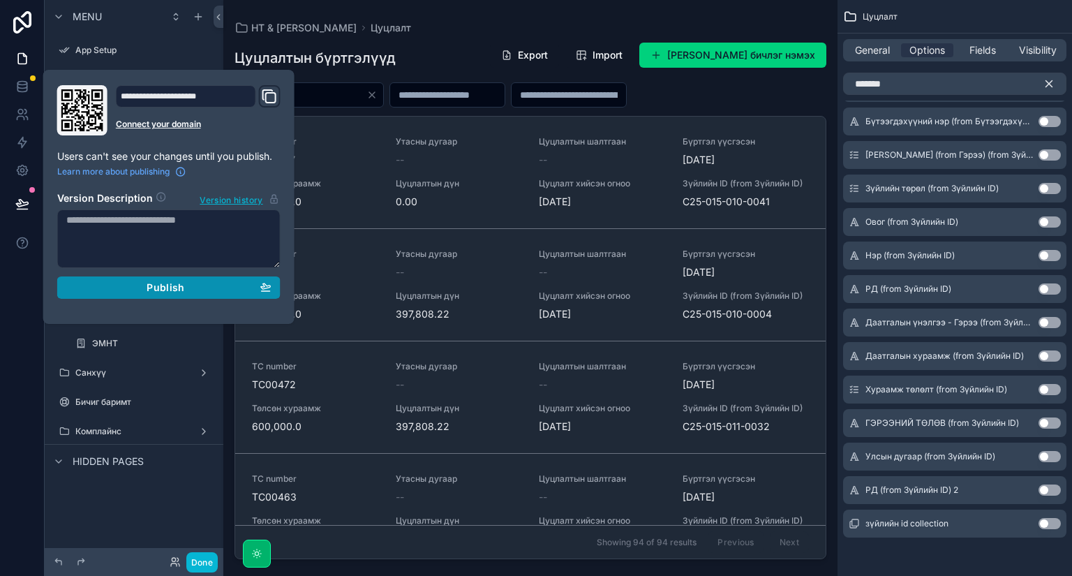
click at [128, 283] on div "Publish" at bounding box center [168, 287] width 205 height 13
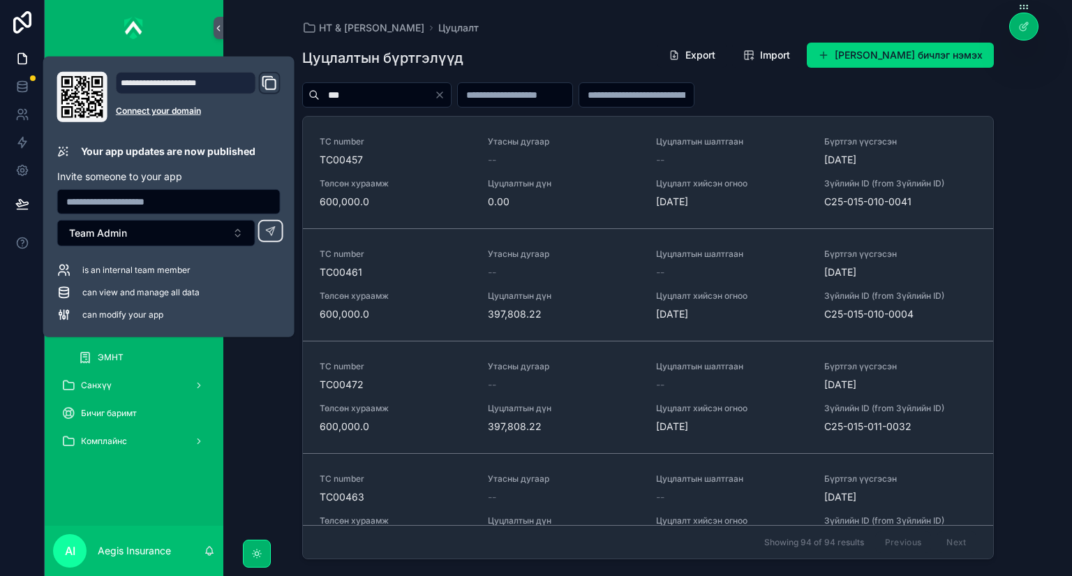
drag, startPoint x: 599, startPoint y: 45, endPoint x: 478, endPoint y: 8, distance: 126.8
click at [599, 45] on div "Цуцлалтын бүртгэлүүд Export Import Шинэ Цуцлалтын бичлэг нэмэх" at bounding box center [648, 58] width 692 height 32
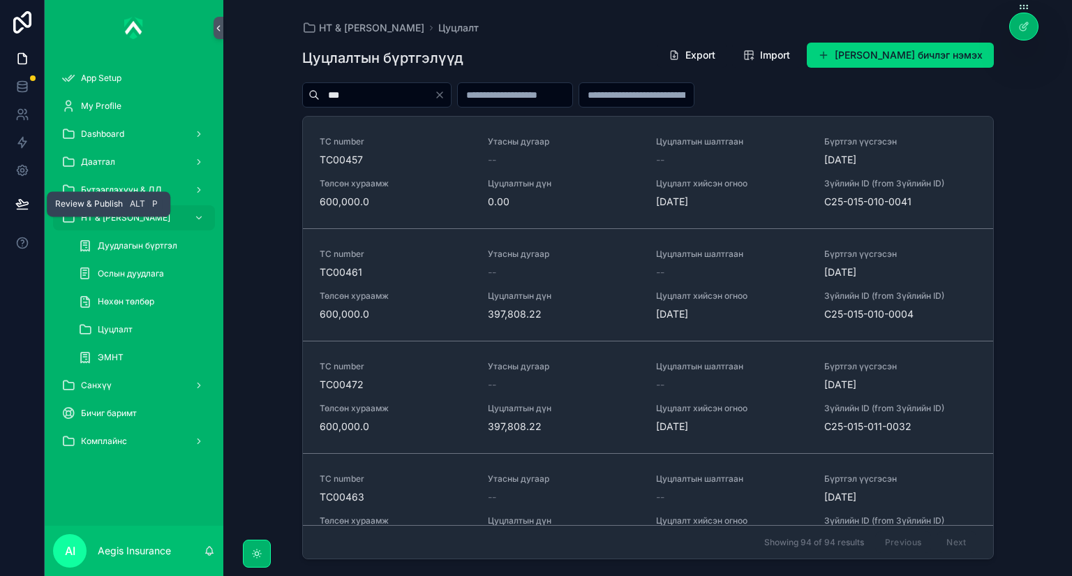
click at [11, 202] on button at bounding box center [22, 203] width 31 height 39
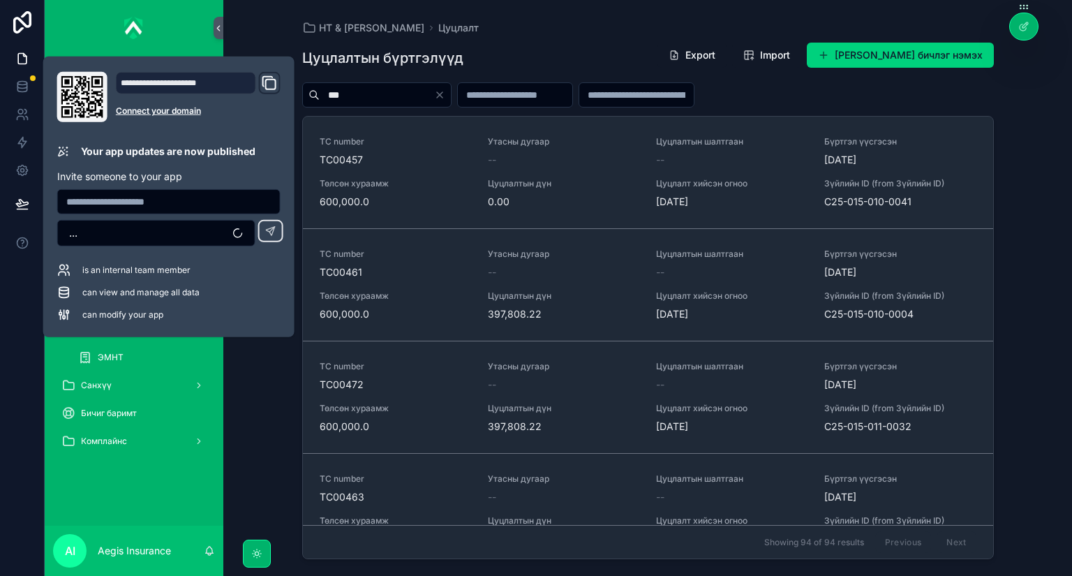
click at [228, 289] on div "can view and manage all data" at bounding box center [168, 293] width 223 height 14
click at [586, 22] on div "НТ & [PERSON_NAME]" at bounding box center [648, 27] width 692 height 11
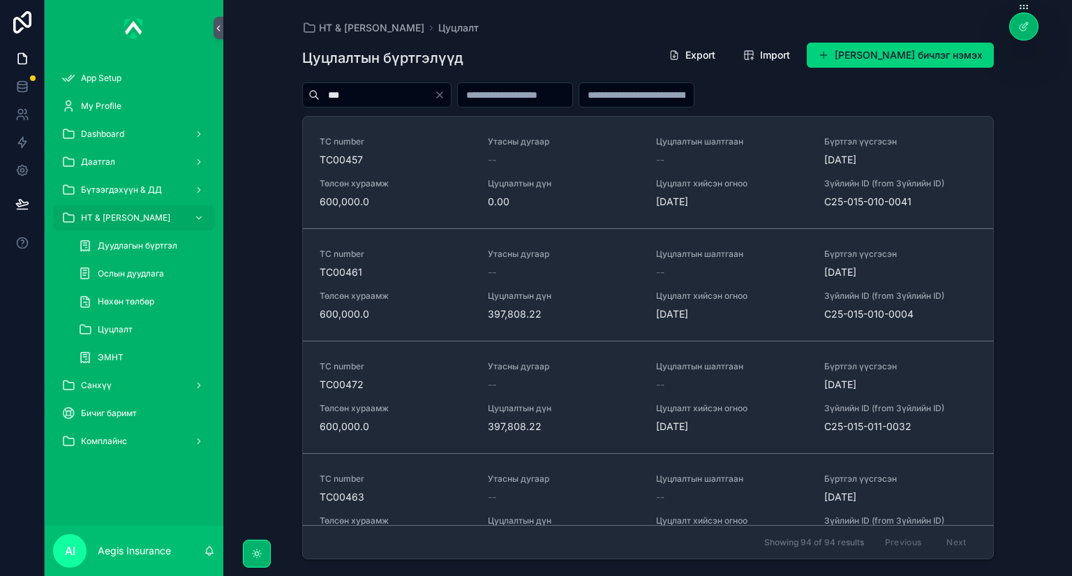
click at [953, 98] on div "***" at bounding box center [648, 94] width 692 height 25
click at [22, 77] on link at bounding box center [22, 87] width 44 height 28
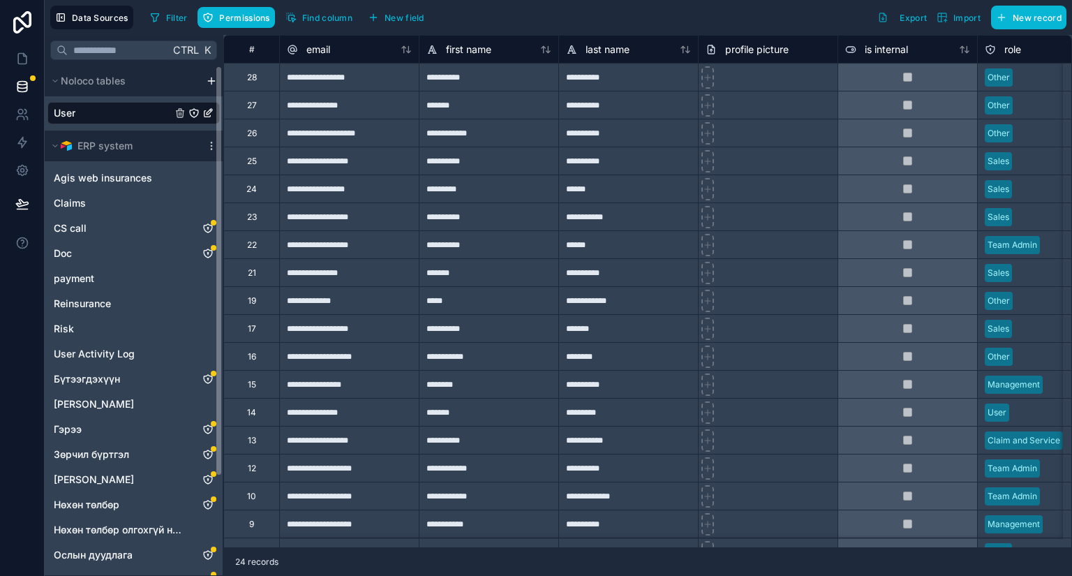
click at [209, 109] on icon "User" at bounding box center [207, 113] width 11 height 11
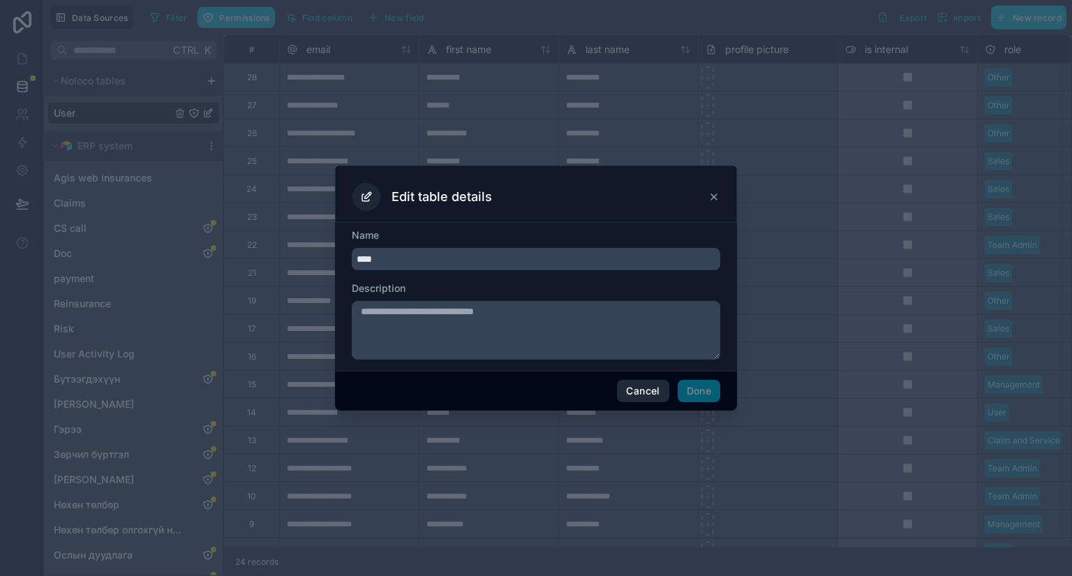
click at [651, 390] on button "Cancel" at bounding box center [643, 391] width 52 height 22
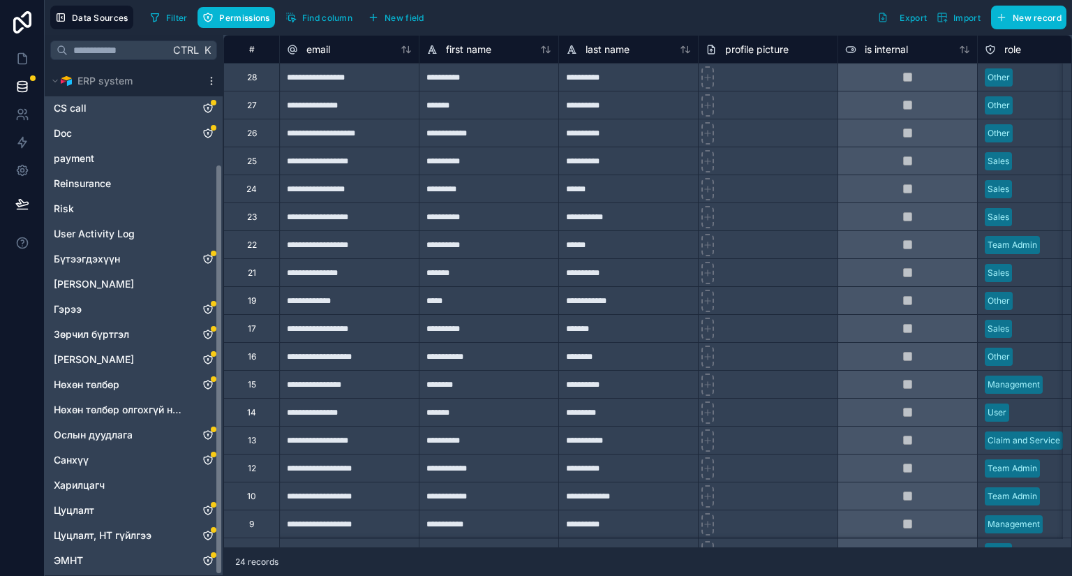
scroll to position [122, 0]
click at [207, 504] on icon "Цуцлалт" at bounding box center [208, 508] width 8 height 8
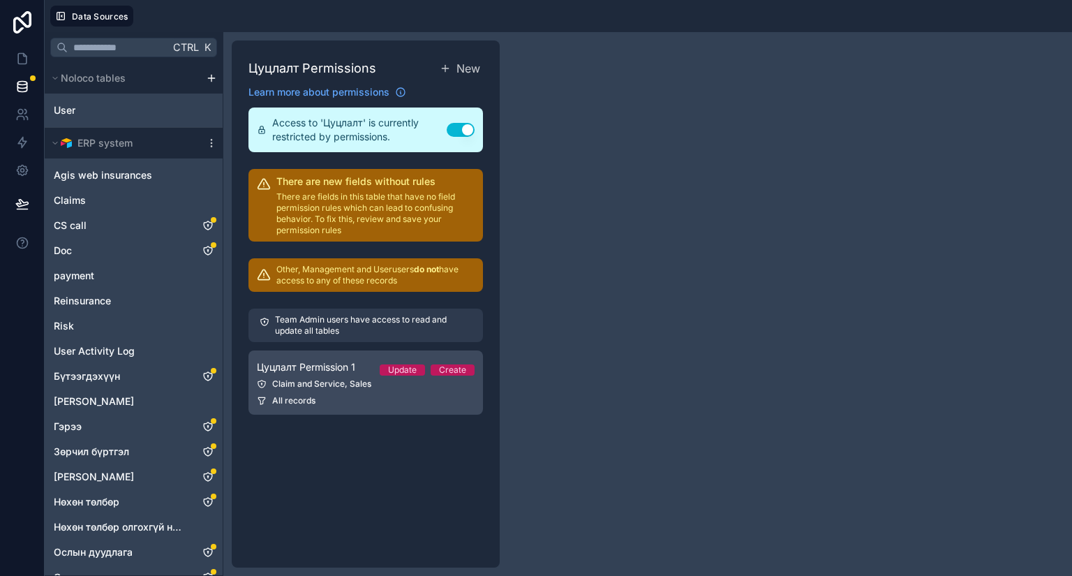
click at [378, 391] on link "Цуцлалт Permission 1 Update Create Claim and Service, Sales All records" at bounding box center [366, 382] width 235 height 64
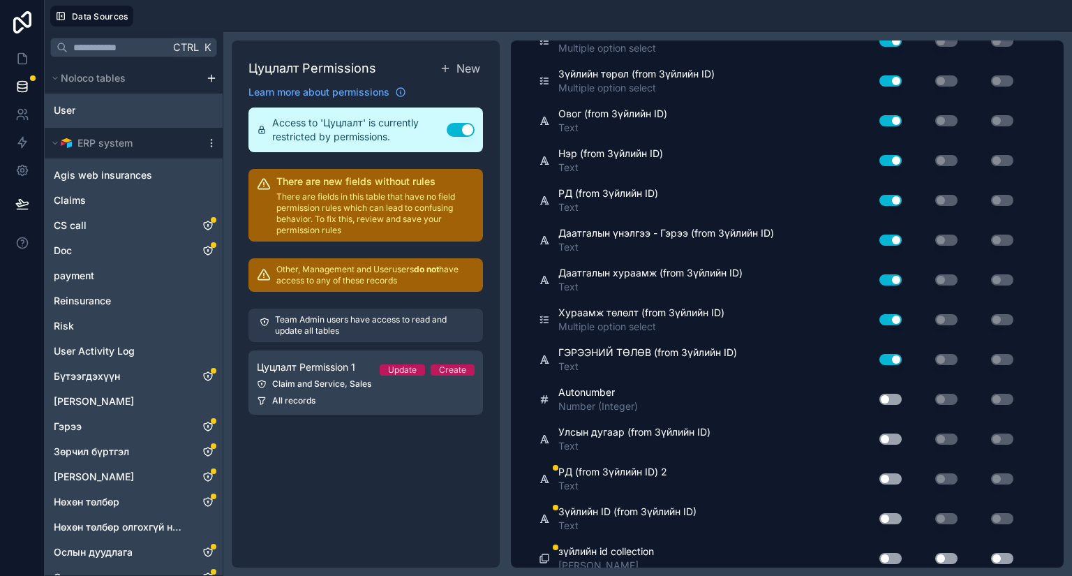
scroll to position [1443, 0]
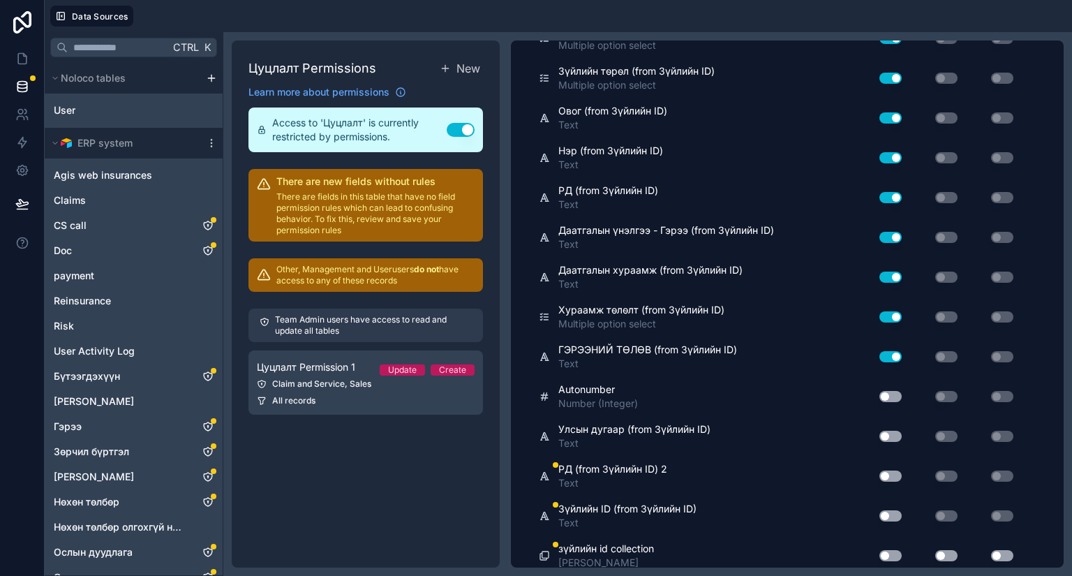
click at [882, 510] on button "Use setting" at bounding box center [891, 515] width 22 height 11
click at [888, 471] on button "Use setting" at bounding box center [891, 476] width 22 height 11
click at [894, 431] on button "Use setting" at bounding box center [891, 436] width 22 height 11
click at [891, 394] on div "Use setting" at bounding box center [885, 396] width 45 height 22
click at [889, 391] on button "Use setting" at bounding box center [891, 396] width 22 height 11
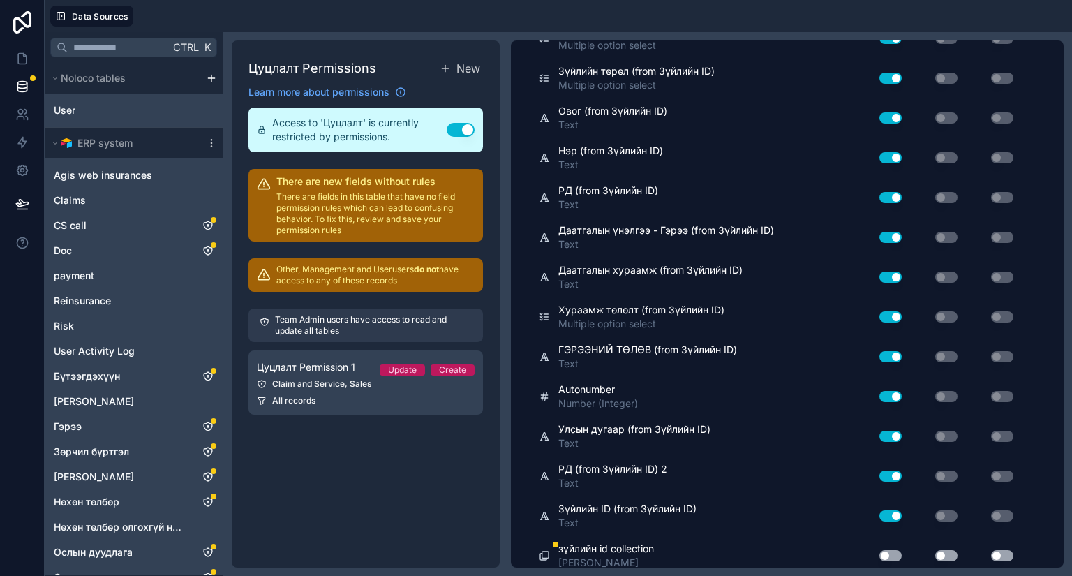
click at [890, 550] on button "Use setting" at bounding box center [891, 555] width 22 height 11
click at [942, 550] on button "Use setting" at bounding box center [946, 555] width 22 height 11
click at [1006, 550] on button "Use setting" at bounding box center [1002, 555] width 22 height 11
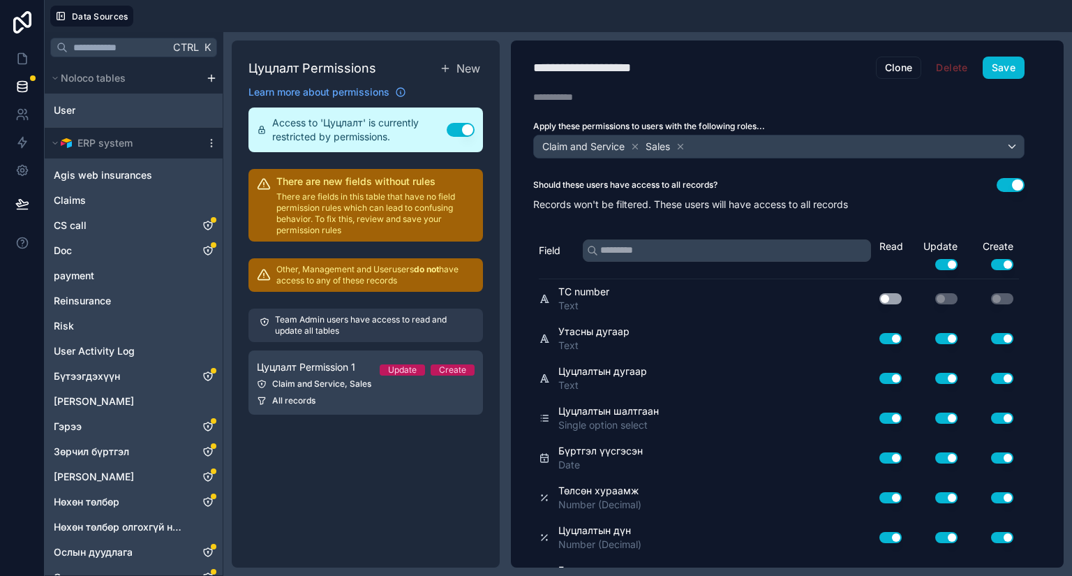
scroll to position [0, 0]
click at [1007, 66] on button "Save" at bounding box center [1004, 68] width 42 height 22
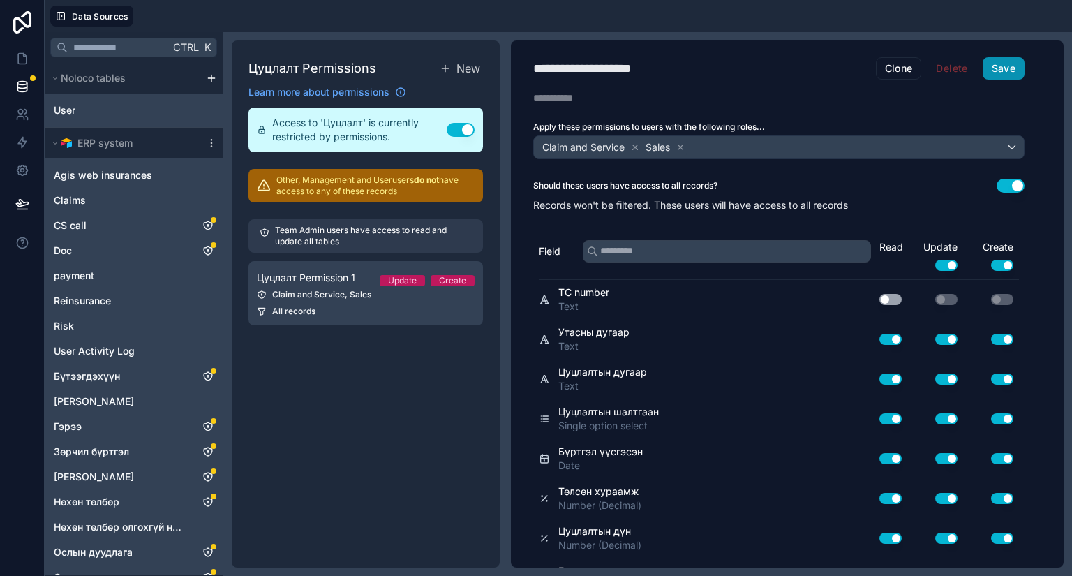
click at [1004, 59] on button "Save" at bounding box center [1004, 68] width 42 height 22
click at [351, 444] on div "Цуцлалт Permissions New Learn more about permissions Access to 'Цуцлалт' is cur…" at bounding box center [366, 303] width 268 height 527
click at [24, 53] on icon at bounding box center [22, 59] width 14 height 14
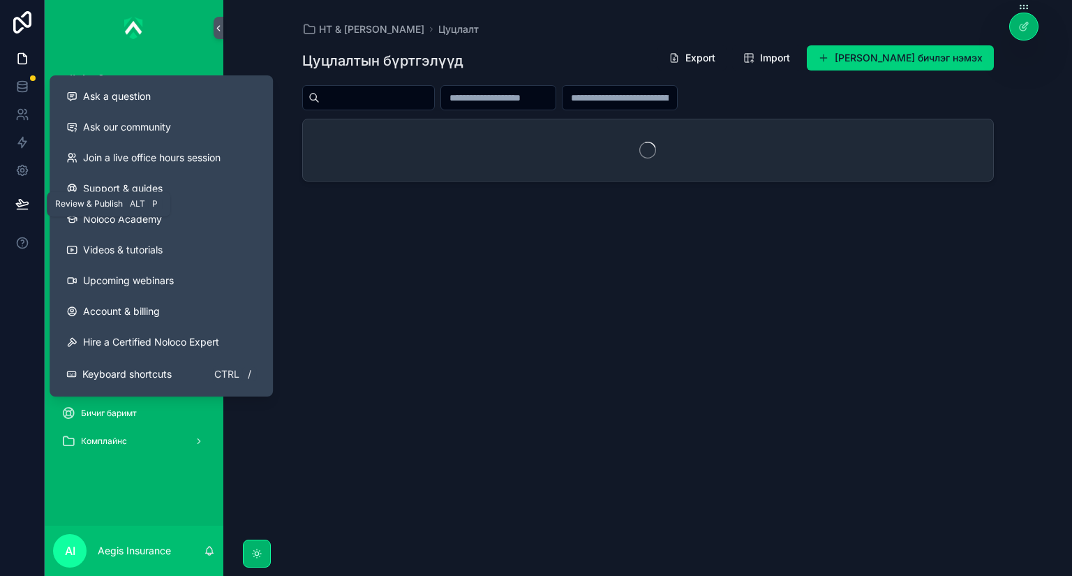
click at [22, 207] on icon at bounding box center [22, 204] width 14 height 14
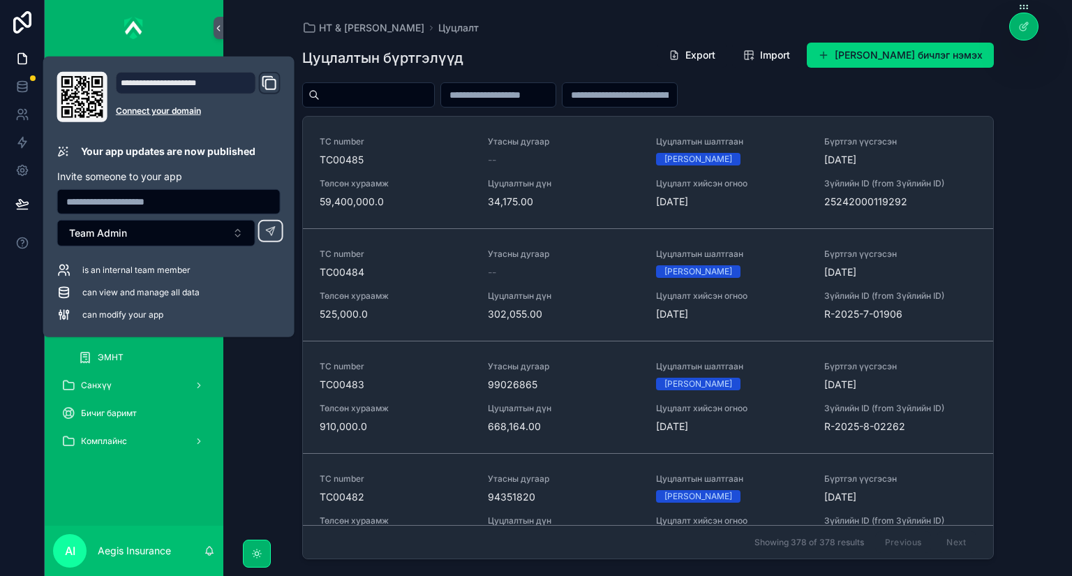
click at [587, 43] on div "Цуцлалтын бүртгэлүүд Export Import Шинэ Цуцлалтын бичлэг нэмэх" at bounding box center [648, 58] width 692 height 32
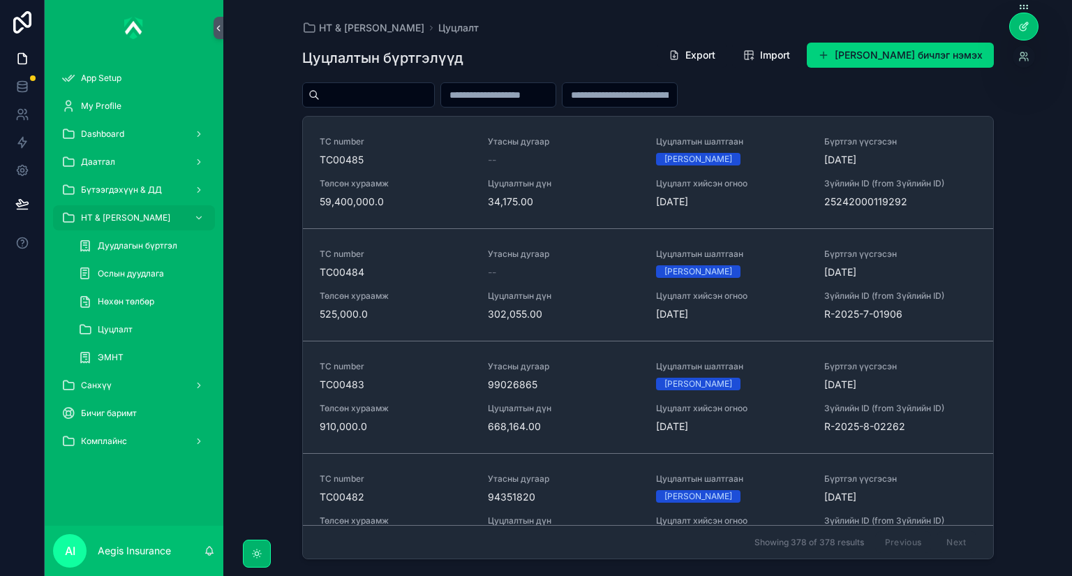
click at [1030, 24] on div at bounding box center [1024, 26] width 28 height 27
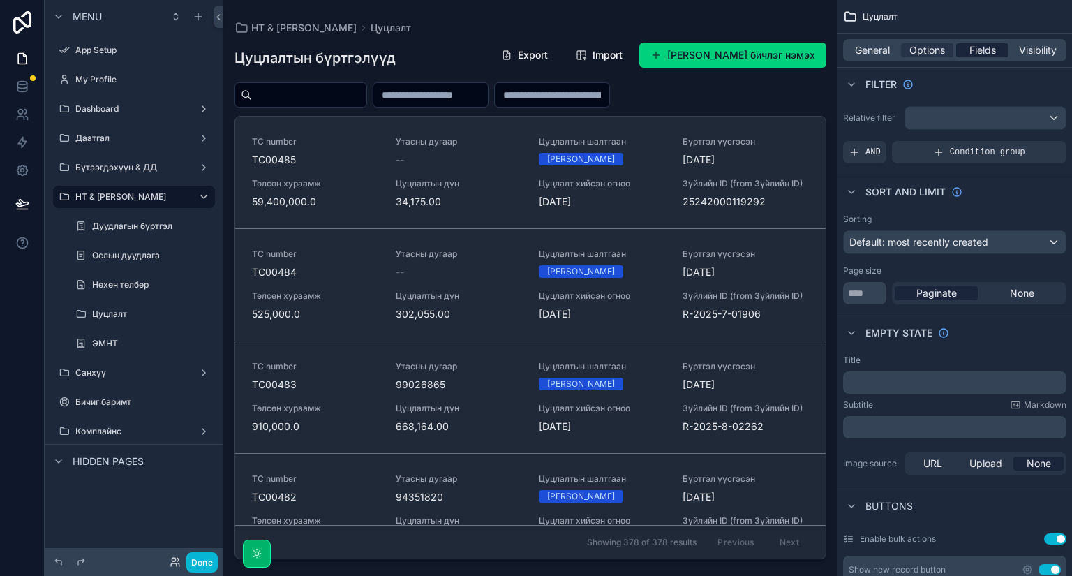
click at [977, 54] on span "Fields" at bounding box center [983, 50] width 27 height 14
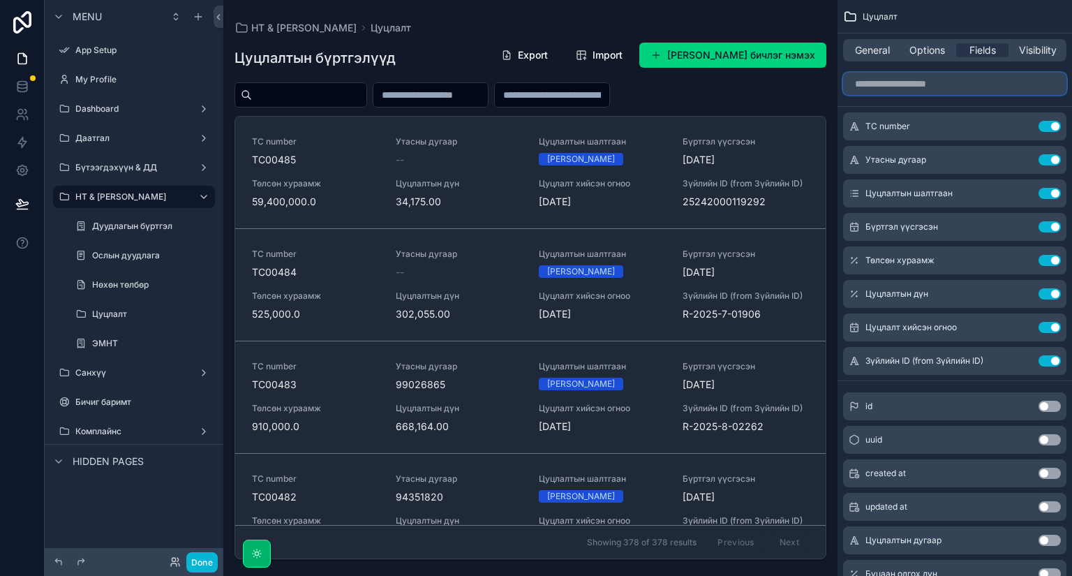
click at [943, 88] on input "scrollable content" at bounding box center [954, 84] width 223 height 22
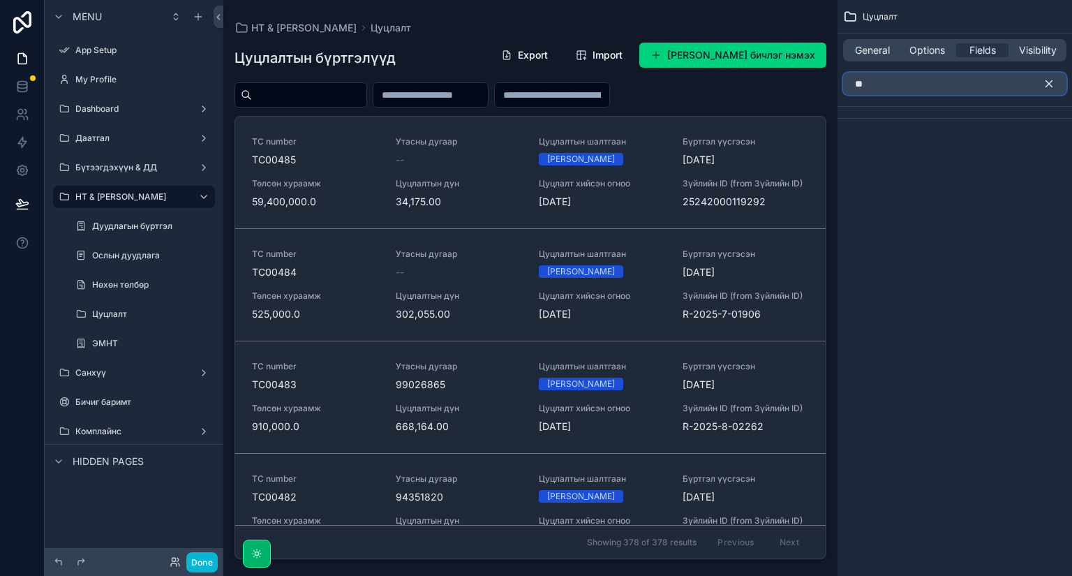
type input "*"
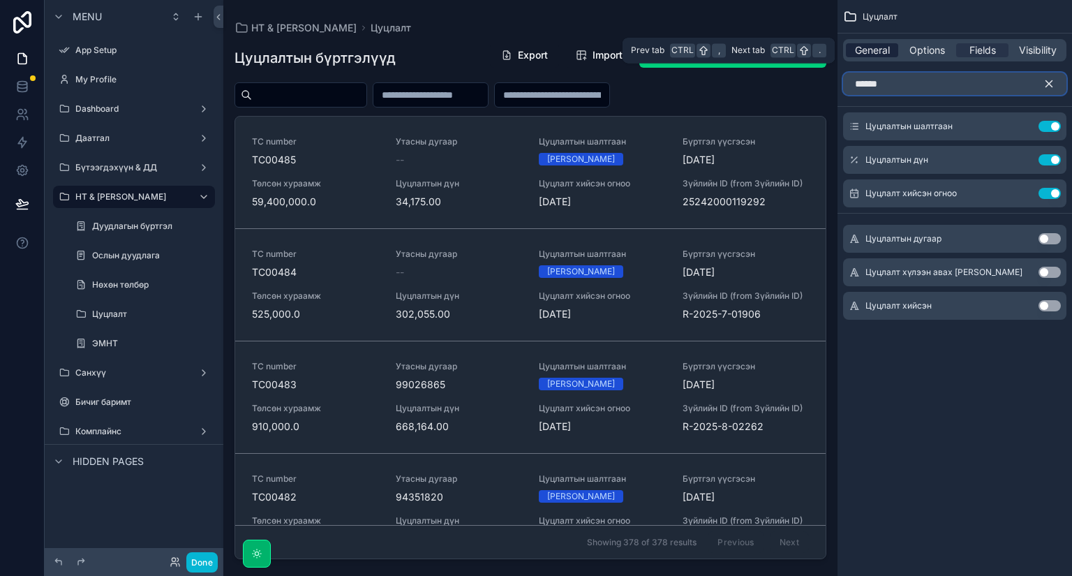
type input "******"
click at [855, 50] on span "General" at bounding box center [872, 50] width 35 height 14
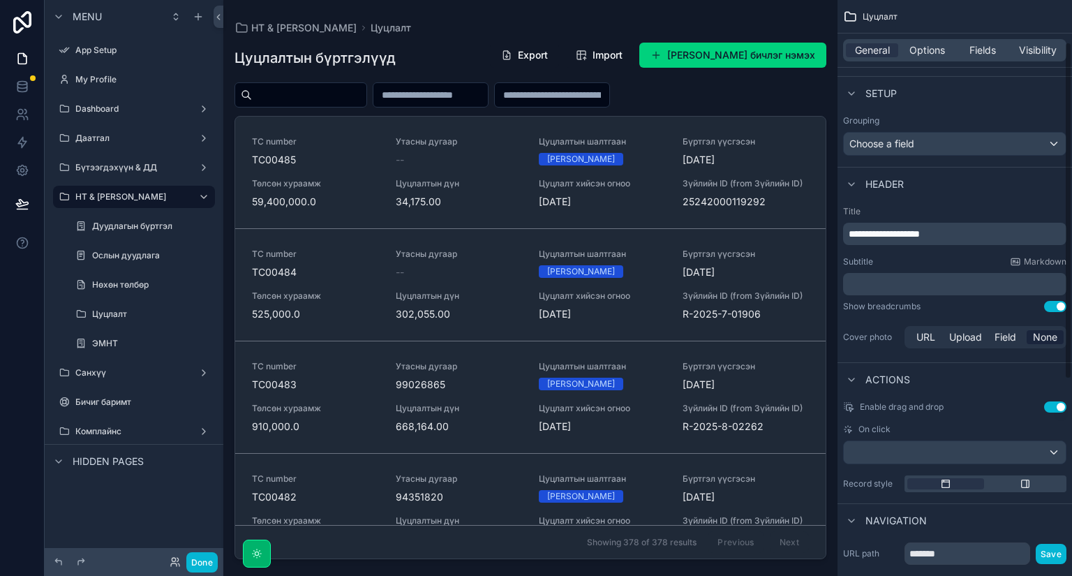
scroll to position [73, 0]
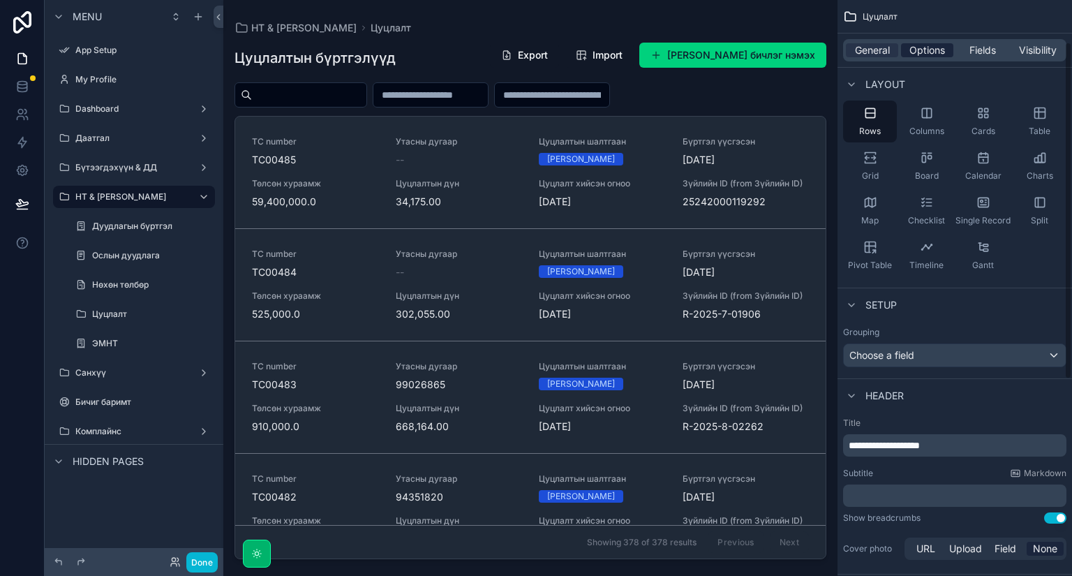
click at [926, 50] on span "Options" at bounding box center [928, 50] width 36 height 14
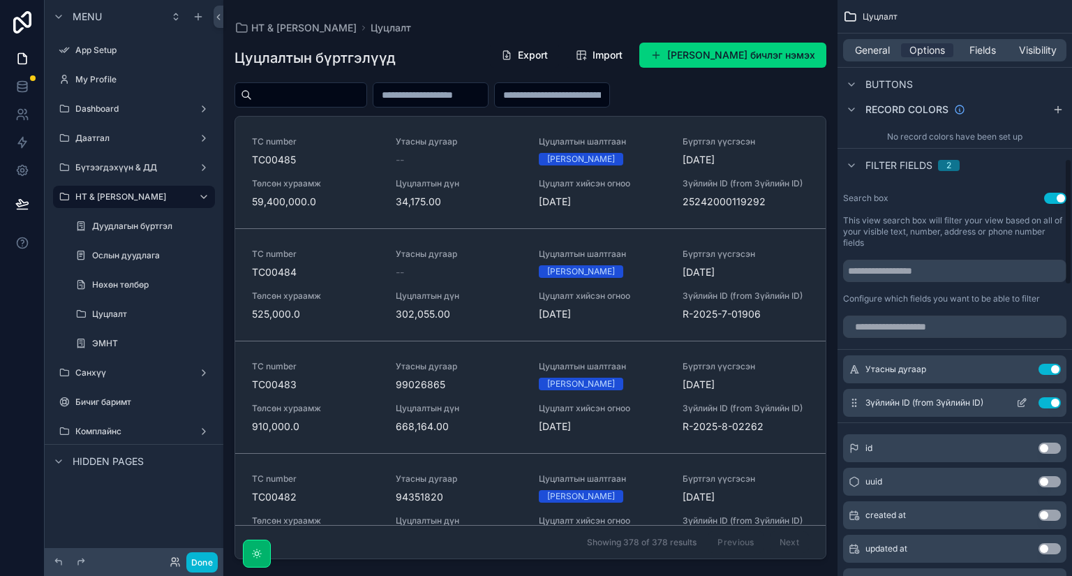
scroll to position [743, 0]
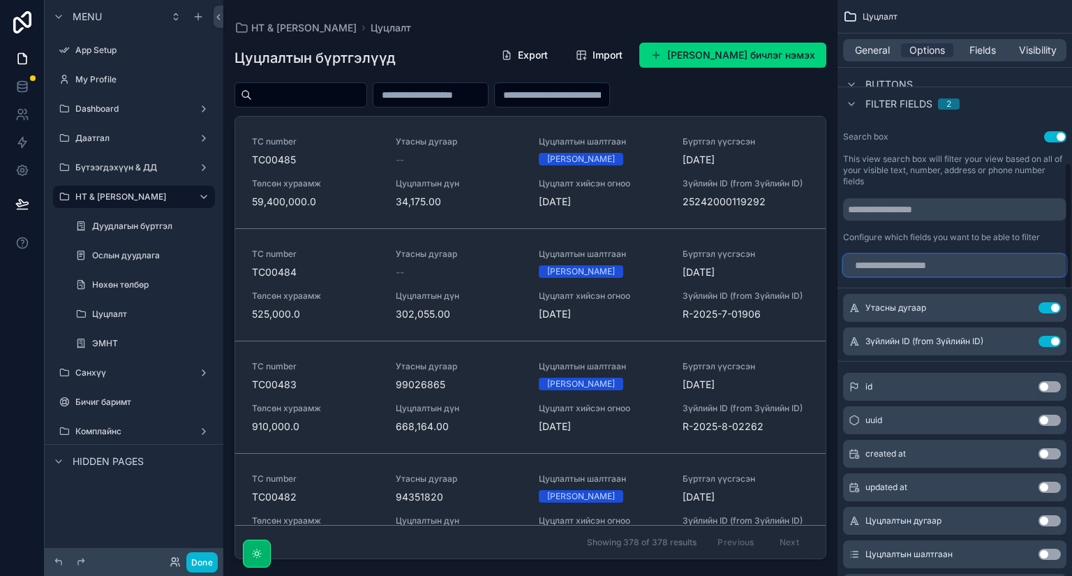
click at [931, 265] on input "scrollable content" at bounding box center [954, 265] width 223 height 22
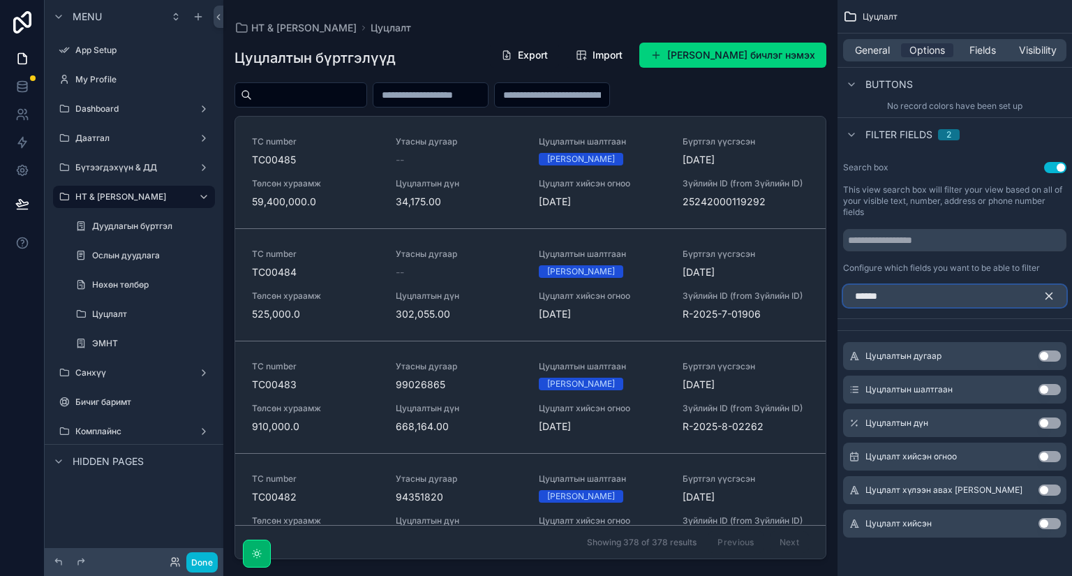
scroll to position [656, 0]
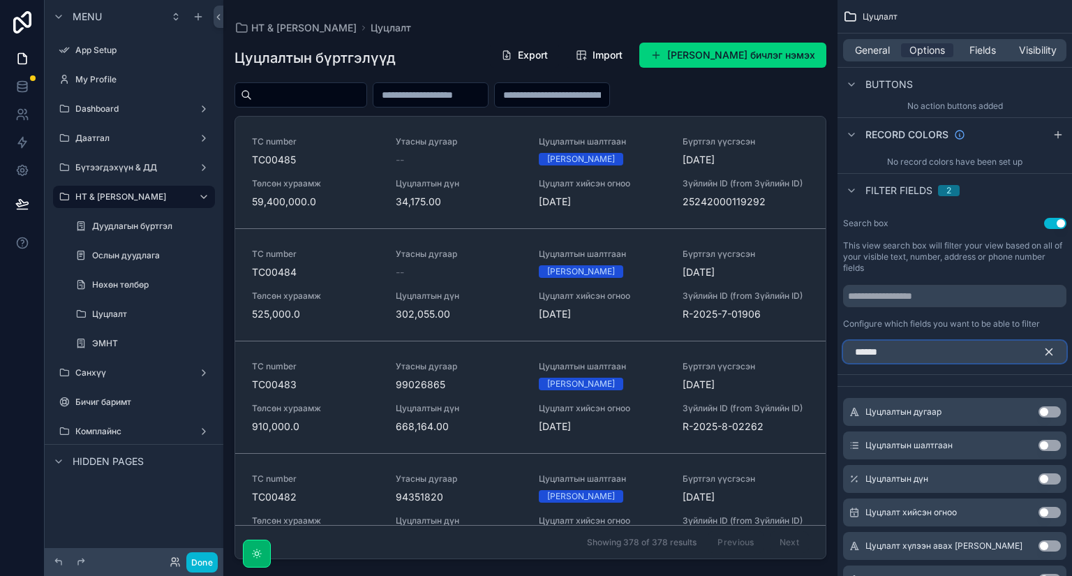
type input "******"
click at [1053, 511] on button "Use setting" at bounding box center [1050, 512] width 22 height 11
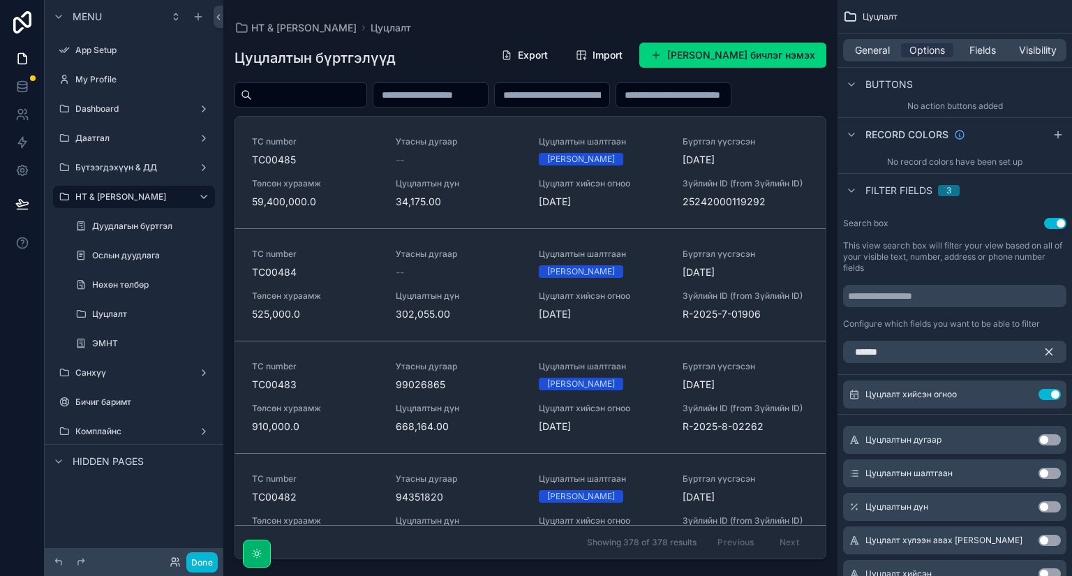
click at [327, 124] on div "scrollable content" at bounding box center [530, 279] width 614 height 559
click at [616, 105] on input "scrollable content" at bounding box center [673, 95] width 114 height 20
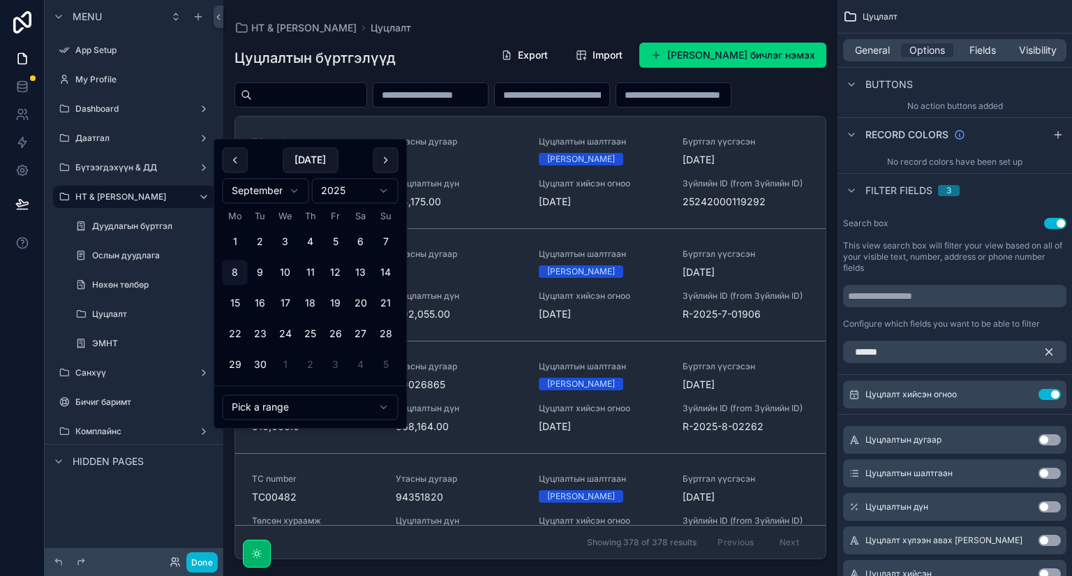
click at [334, 406] on html "Menu App Setup My Profile Dashboard Даатгал Бүтээгдэхүүн & ДД НТ & Үйлчилгээ Ду…" at bounding box center [536, 288] width 1072 height 576
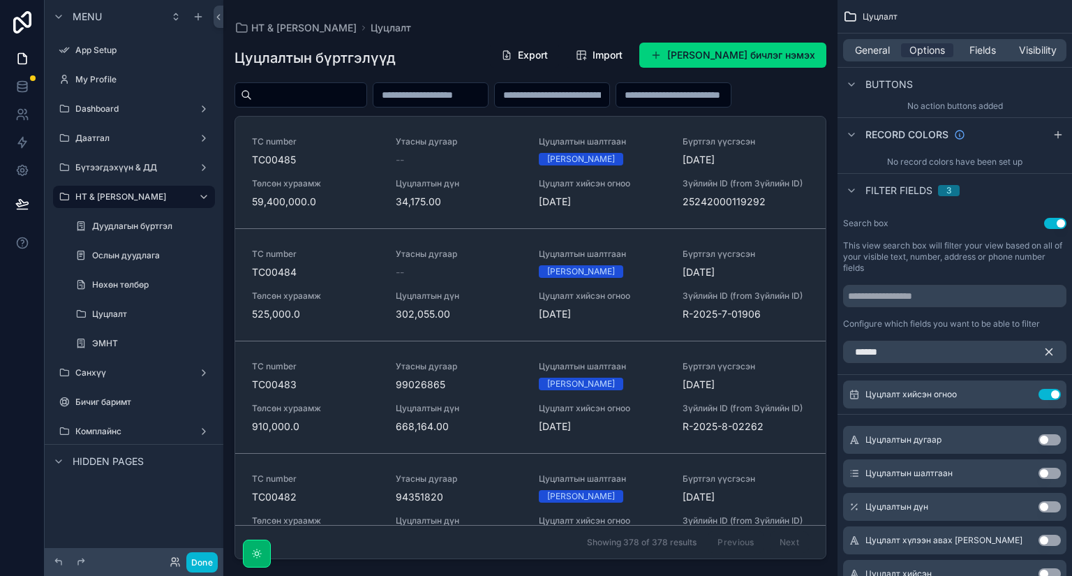
click at [512, 108] on div "scrollable content" at bounding box center [531, 94] width 592 height 25
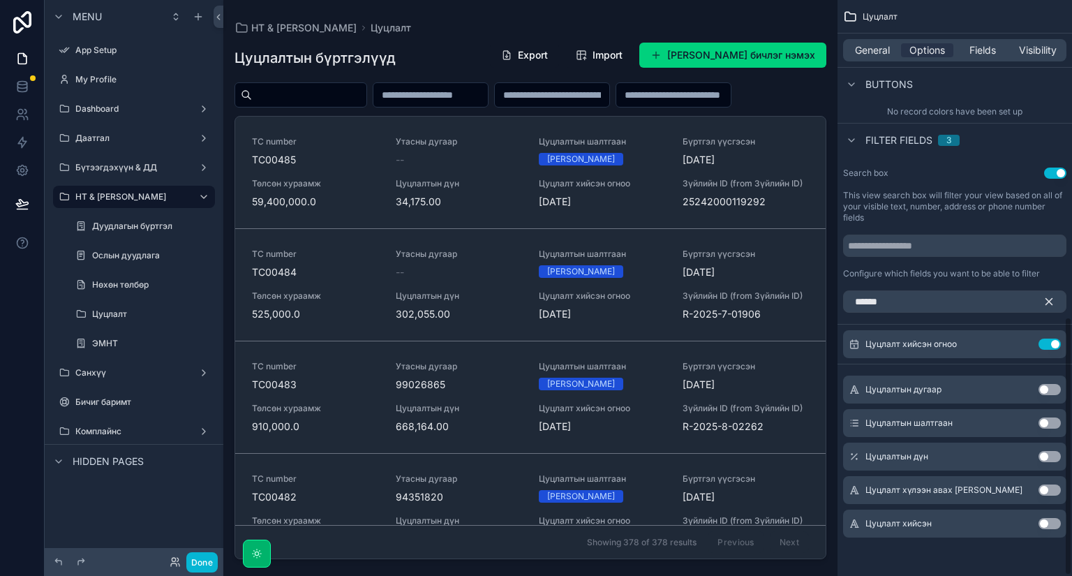
click at [782, 108] on div "scrollable content" at bounding box center [531, 94] width 592 height 25
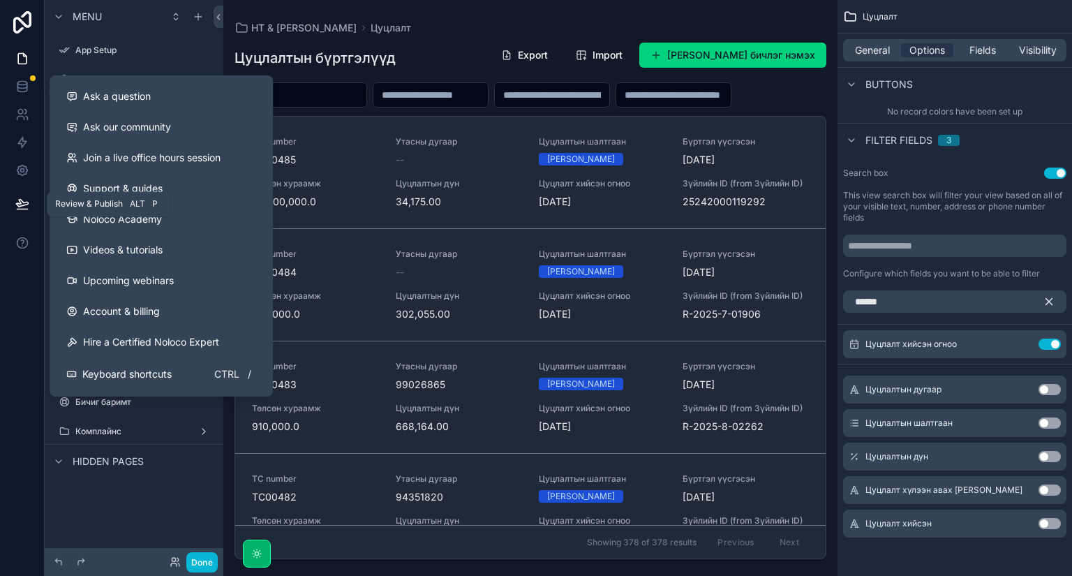
click at [17, 203] on icon at bounding box center [22, 203] width 12 height 7
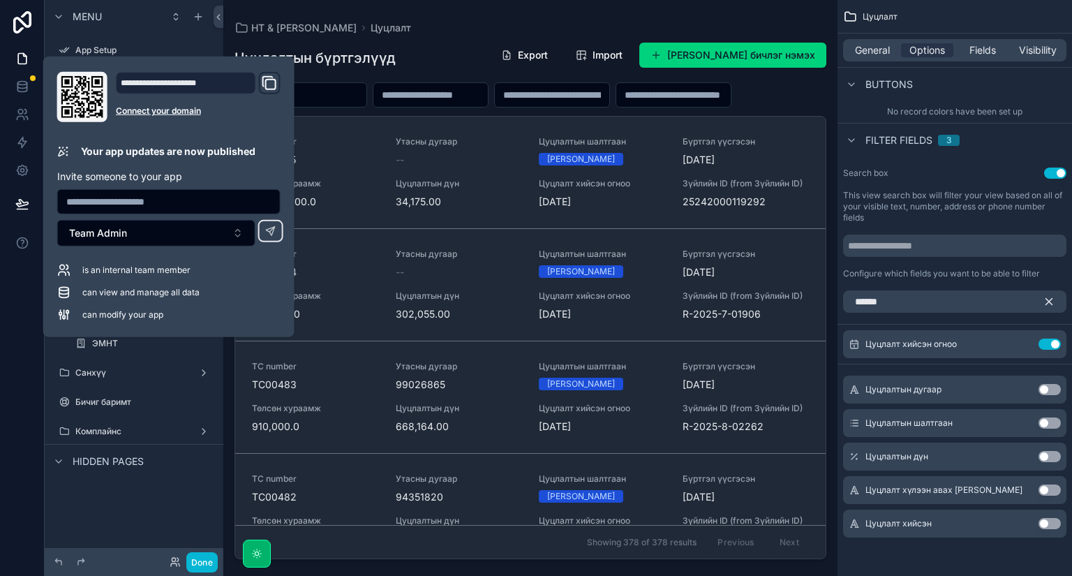
click at [614, 108] on div "scrollable content" at bounding box center [531, 94] width 592 height 25
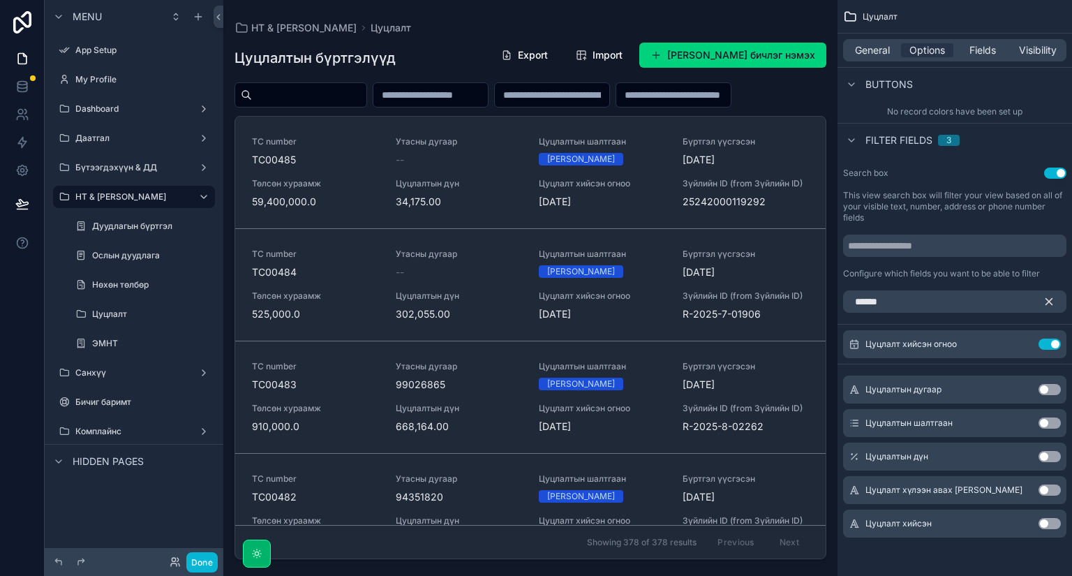
click at [626, 108] on div "scrollable content" at bounding box center [531, 94] width 592 height 25
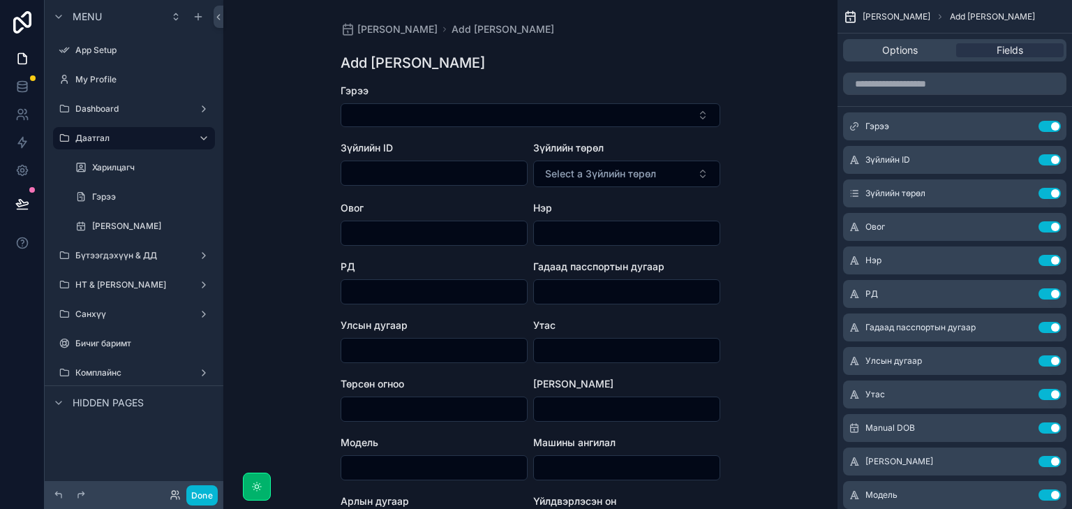
scroll to position [159, 0]
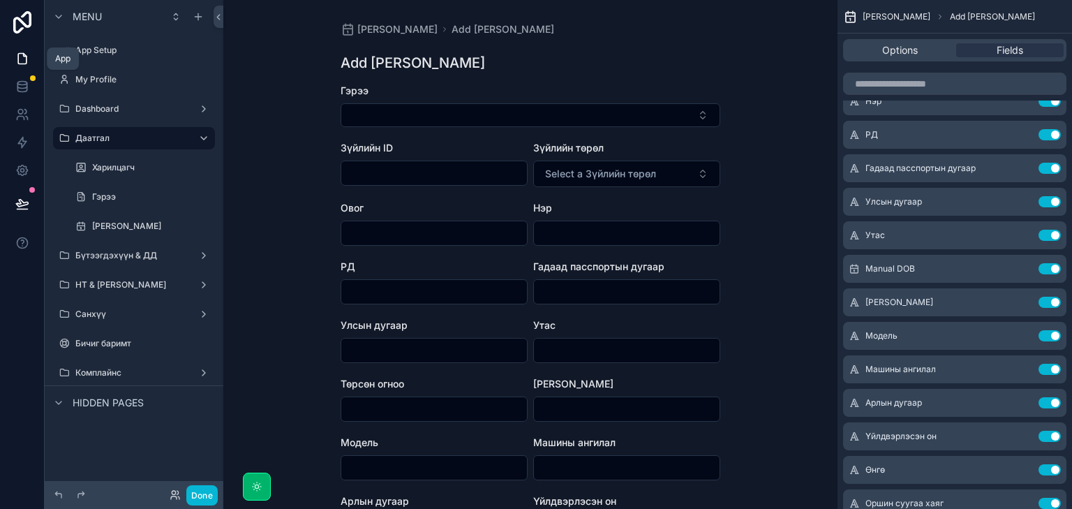
click at [13, 61] on link at bounding box center [22, 59] width 44 height 28
click at [25, 57] on icon at bounding box center [22, 59] width 14 height 14
click at [29, 91] on link at bounding box center [22, 87] width 44 height 28
